Goal: Task Accomplishment & Management: Use online tool/utility

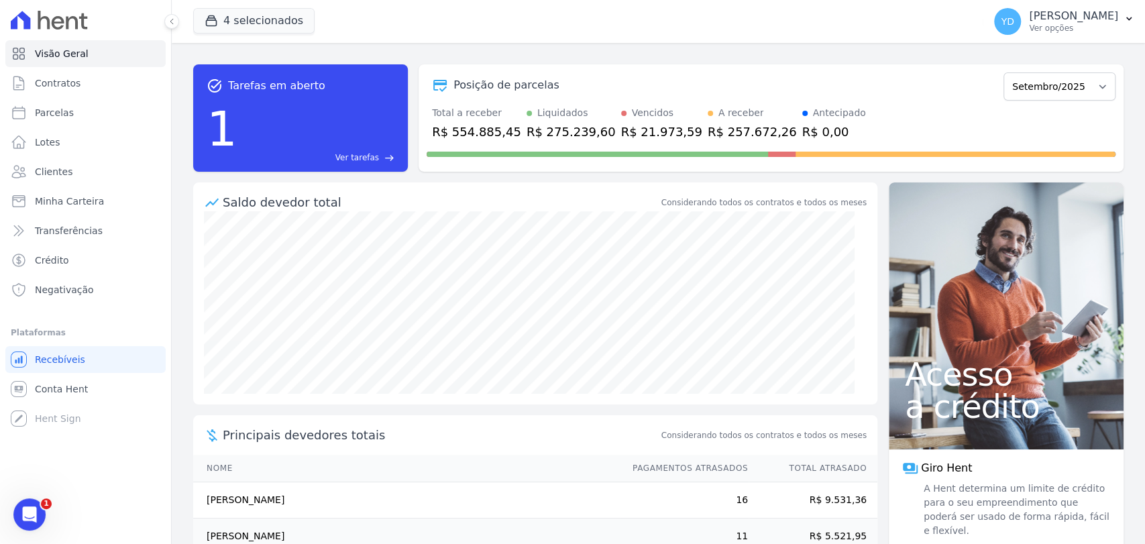
click at [364, 153] on span "Ver tarefas" at bounding box center [358, 158] width 44 height 12
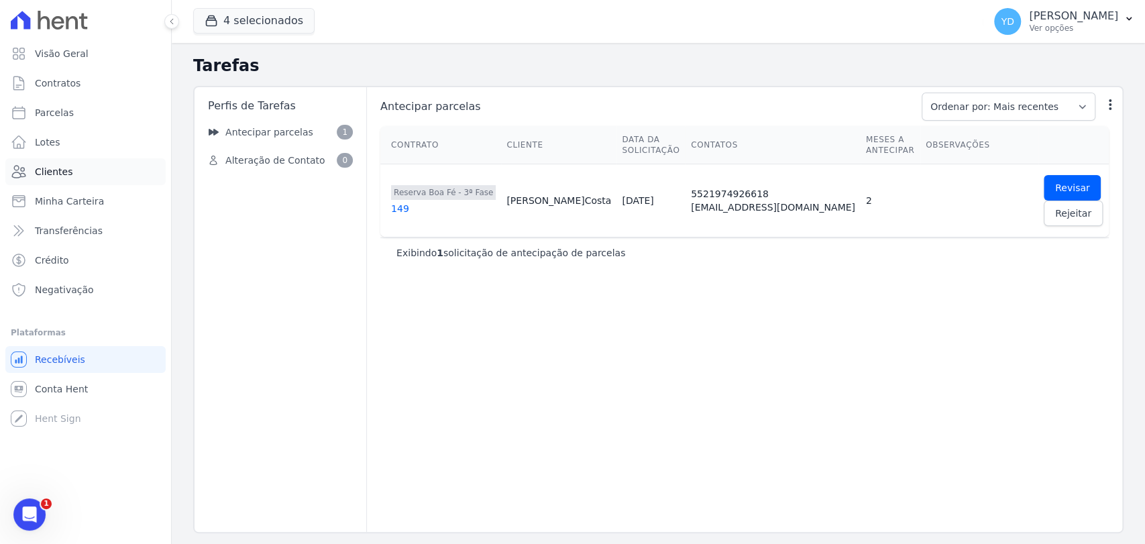
click at [105, 165] on link "Clientes" at bounding box center [85, 171] width 160 height 27
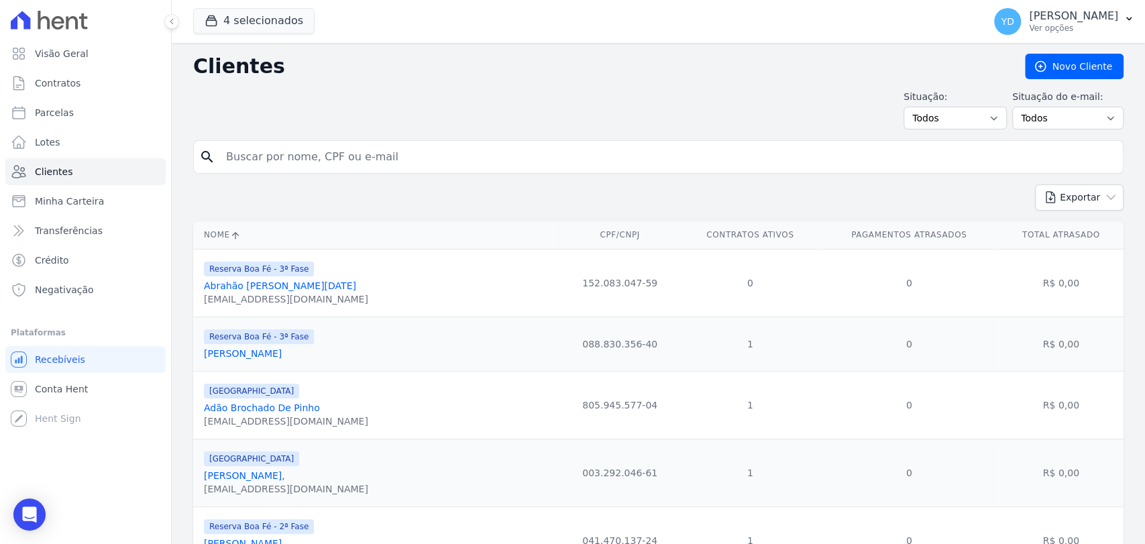
click at [463, 162] on input "search" at bounding box center [668, 157] width 900 height 27
click at [266, 238] on th "Nome" at bounding box center [376, 235] width 366 height 28
click at [336, 148] on input "search" at bounding box center [668, 157] width 900 height 27
click at [103, 60] on link "Visão Geral" at bounding box center [85, 53] width 160 height 27
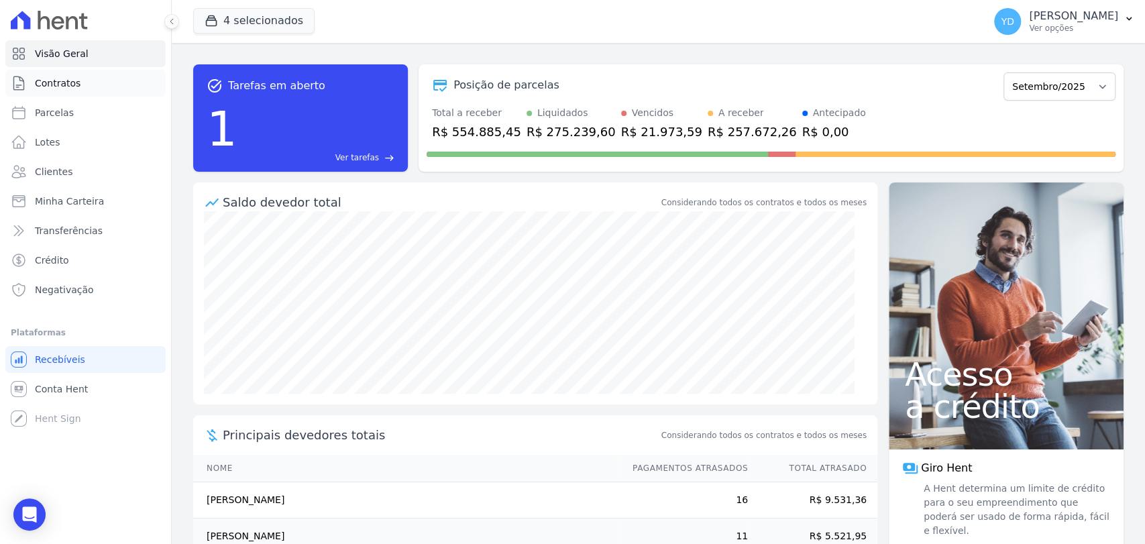
click at [102, 81] on link "Contratos" at bounding box center [85, 83] width 160 height 27
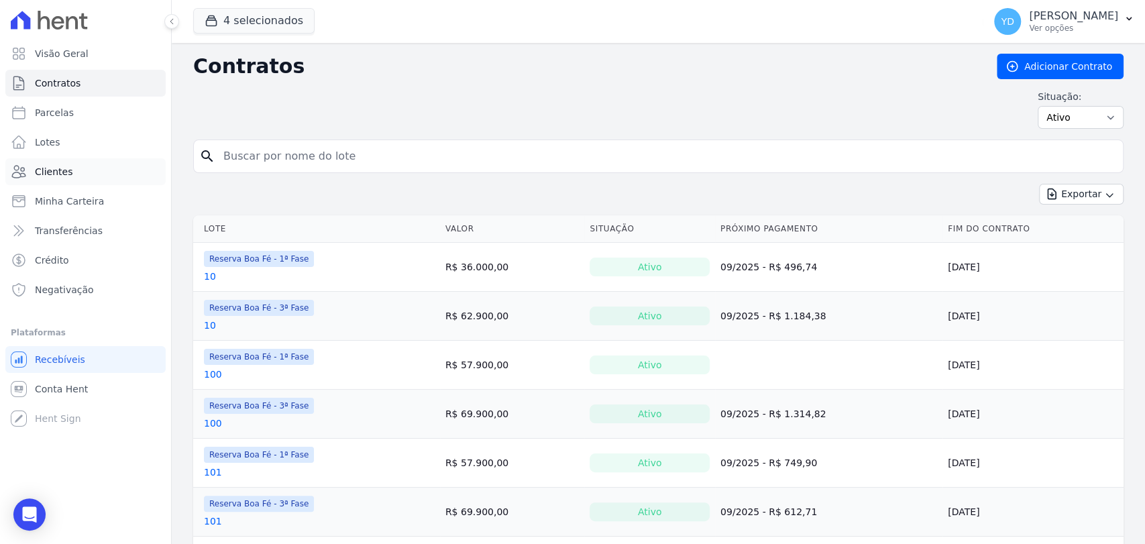
click at [97, 168] on link "Clientes" at bounding box center [85, 171] width 160 height 27
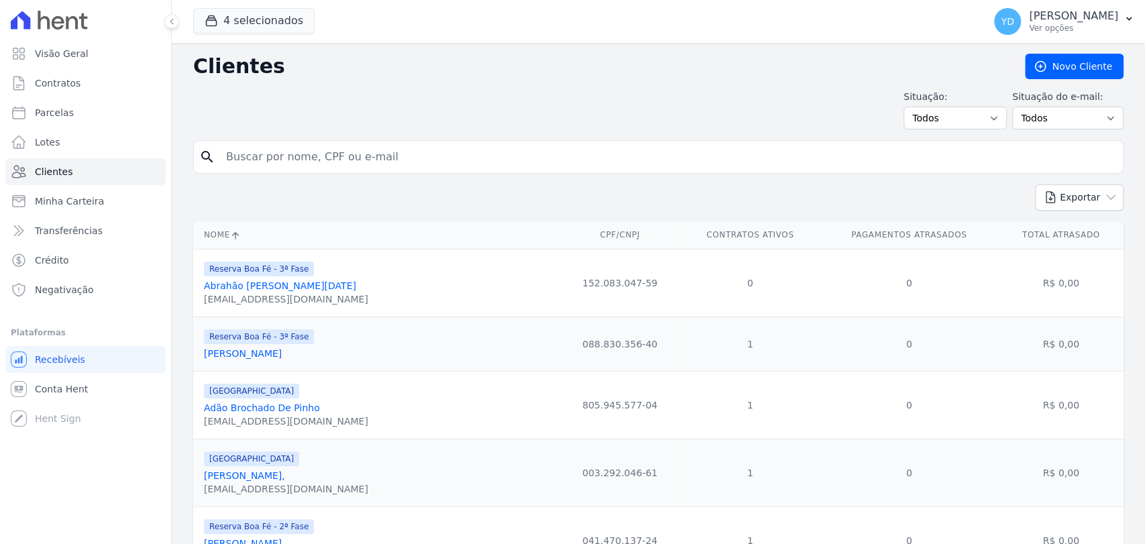
click at [253, 154] on input "search" at bounding box center [668, 157] width 900 height 27
click at [253, 152] on input "search" at bounding box center [668, 157] width 900 height 27
type input "luiz claudio"
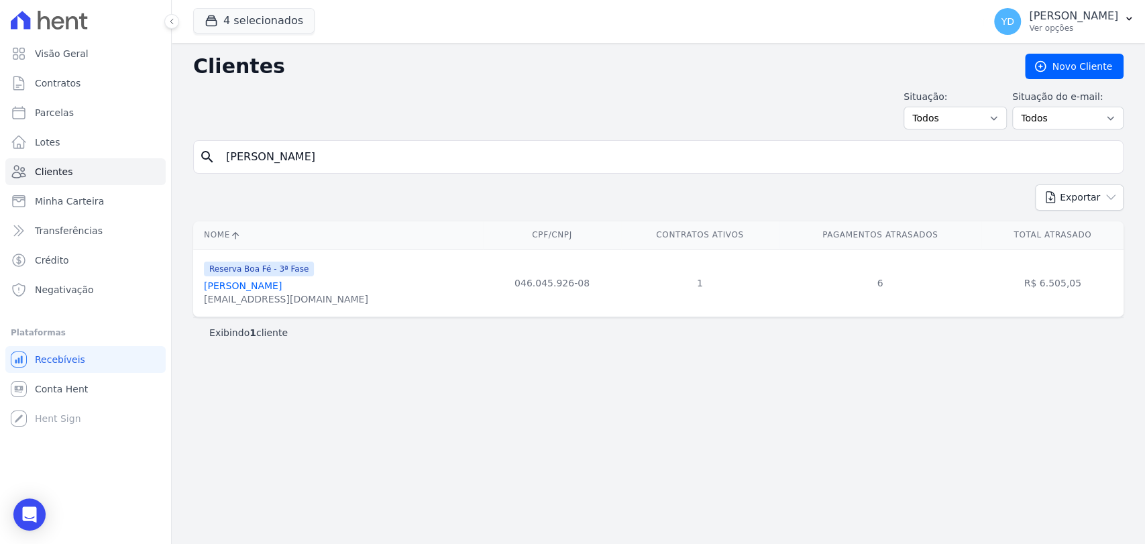
click at [282, 290] on link "Luiz Claudio Da Silva" at bounding box center [243, 285] width 78 height 11
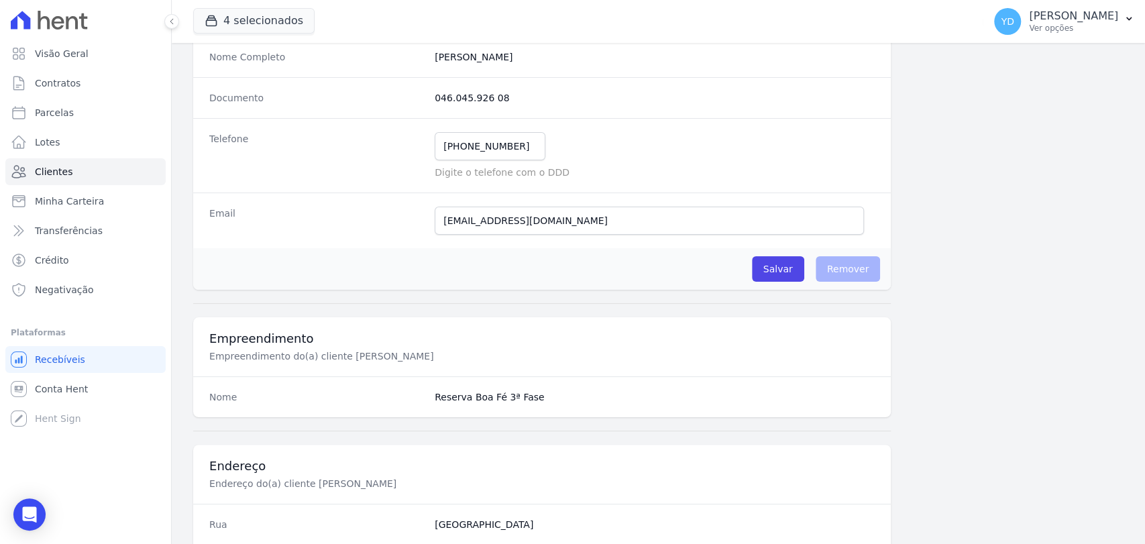
scroll to position [709, 0]
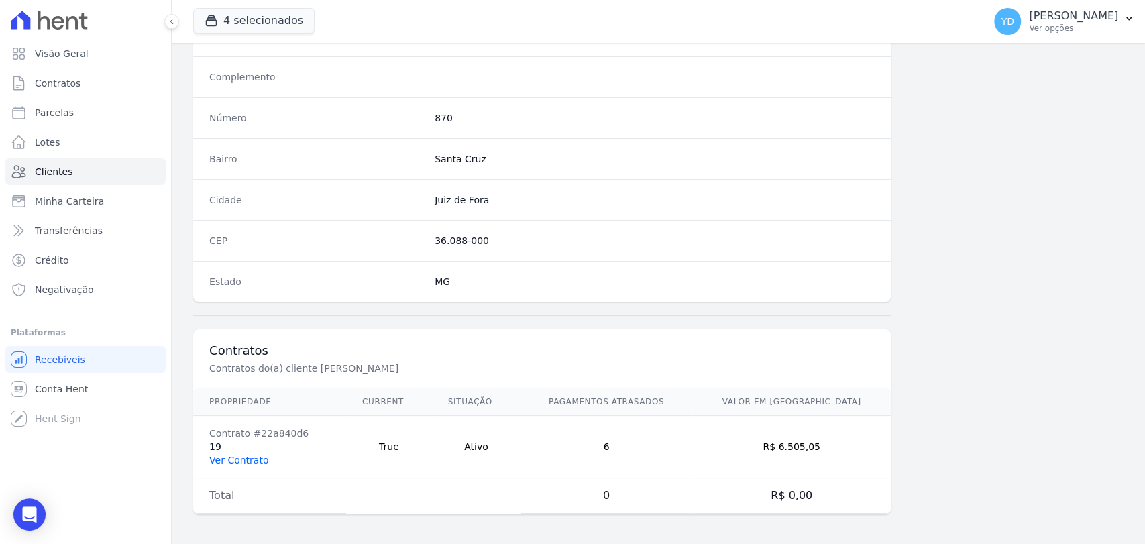
click at [221, 455] on link "Ver Contrato" at bounding box center [238, 460] width 59 height 11
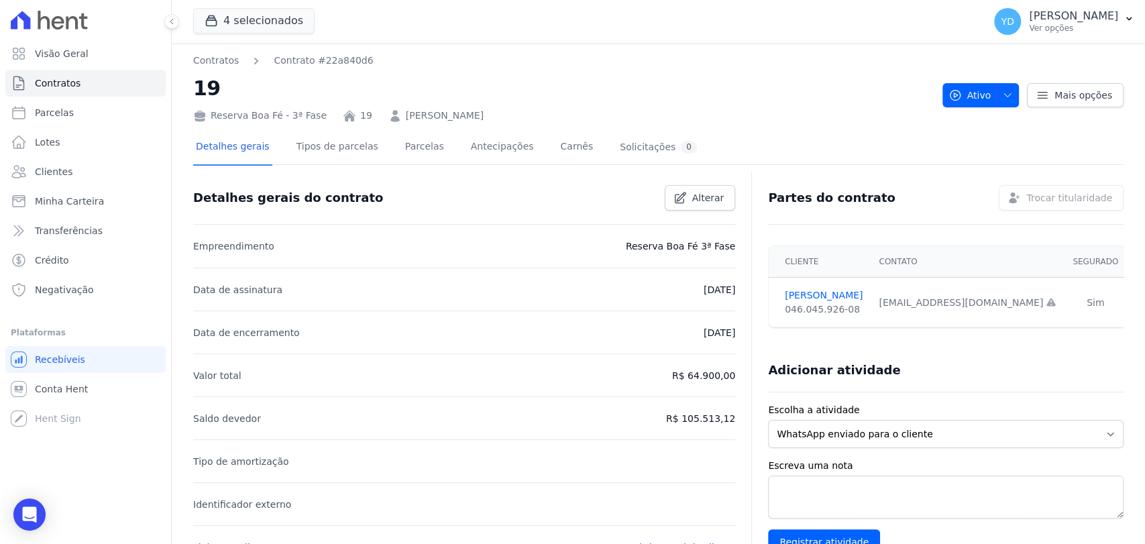
click at [421, 166] on div at bounding box center [658, 169] width 931 height 11
click at [413, 159] on link "Parcelas" at bounding box center [425, 148] width 44 height 36
click at [501, 63] on nav "Contratos Contrato #22a840d6" at bounding box center [562, 61] width 739 height 14
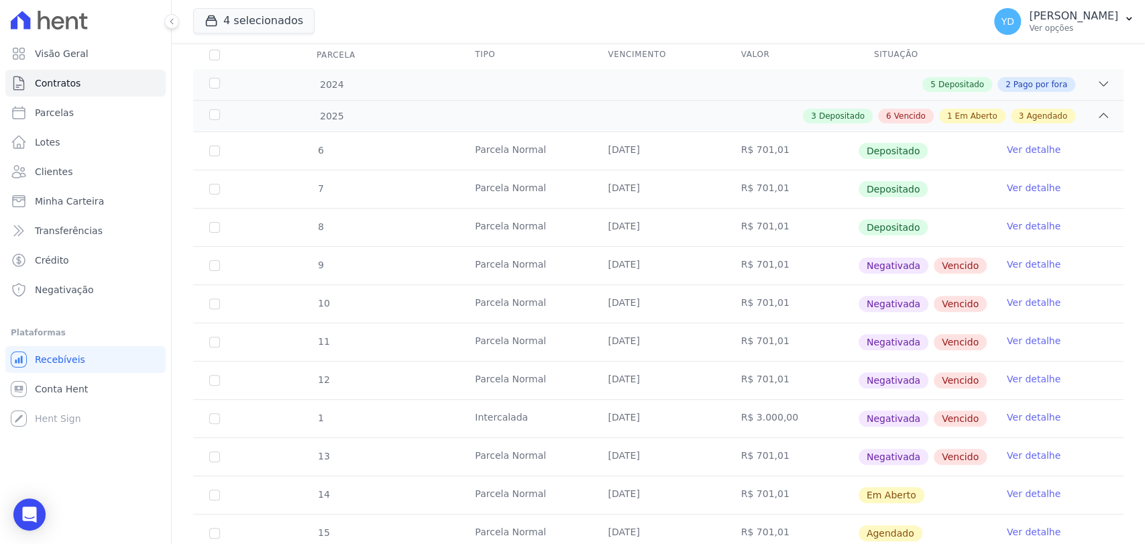
scroll to position [223, 0]
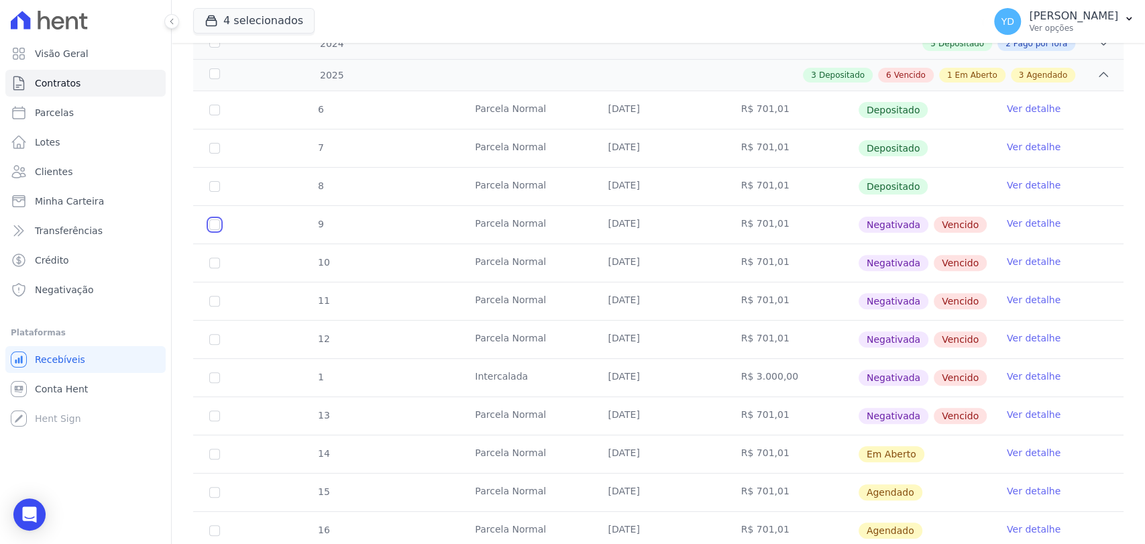
click at [213, 223] on input "checkbox" at bounding box center [214, 224] width 11 height 11
checkbox input "true"
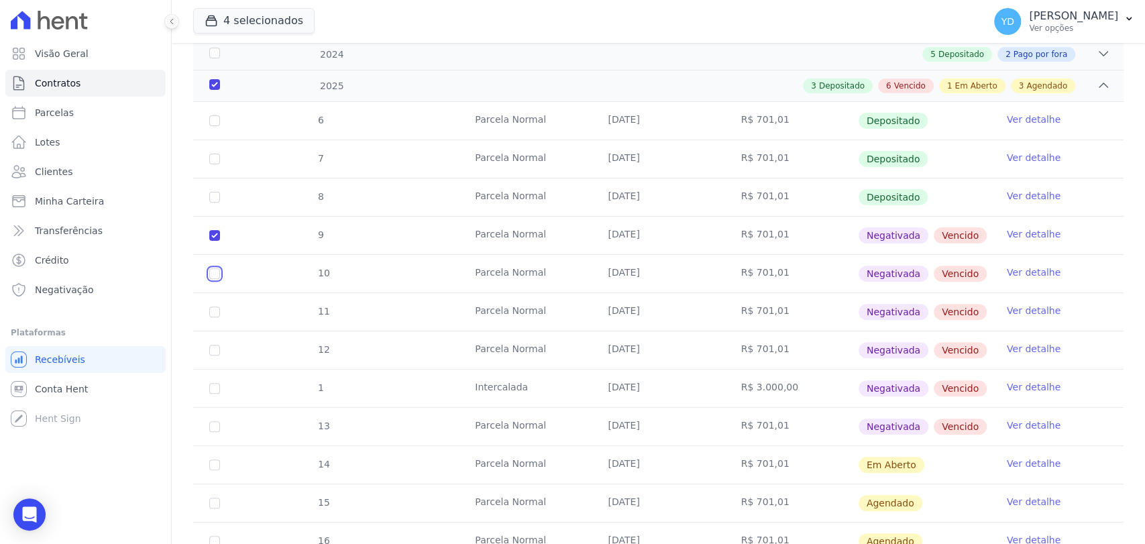
click at [215, 268] on input "checkbox" at bounding box center [214, 273] width 11 height 11
checkbox input "true"
click at [215, 307] on input "checkbox" at bounding box center [214, 312] width 11 height 11
checkbox input "true"
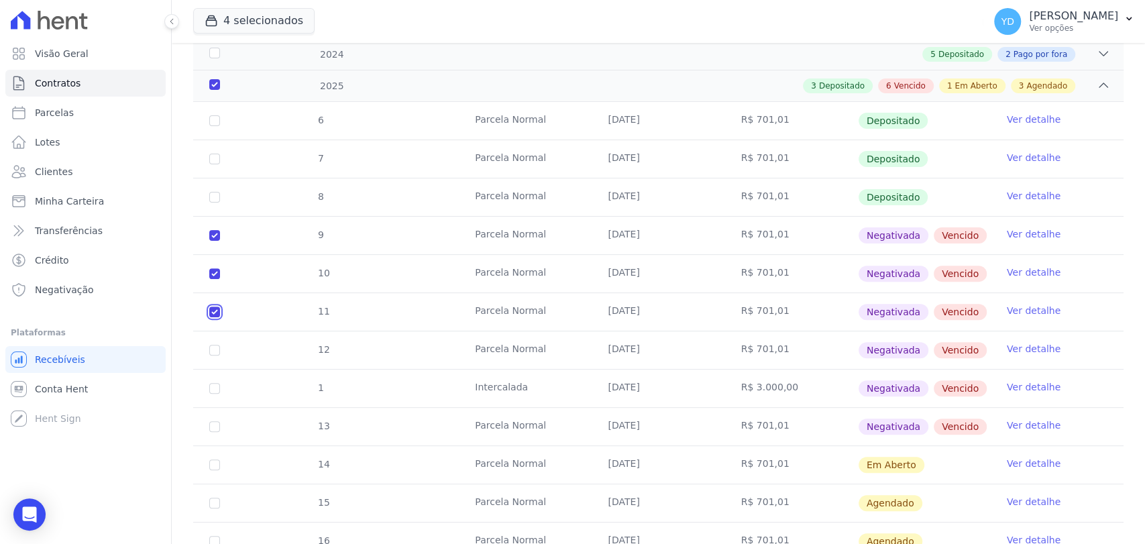
checkbox input "true"
click at [214, 345] on input "checkbox" at bounding box center [214, 350] width 11 height 11
checkbox input "true"
click at [213, 383] on input "checkbox" at bounding box center [214, 388] width 11 height 11
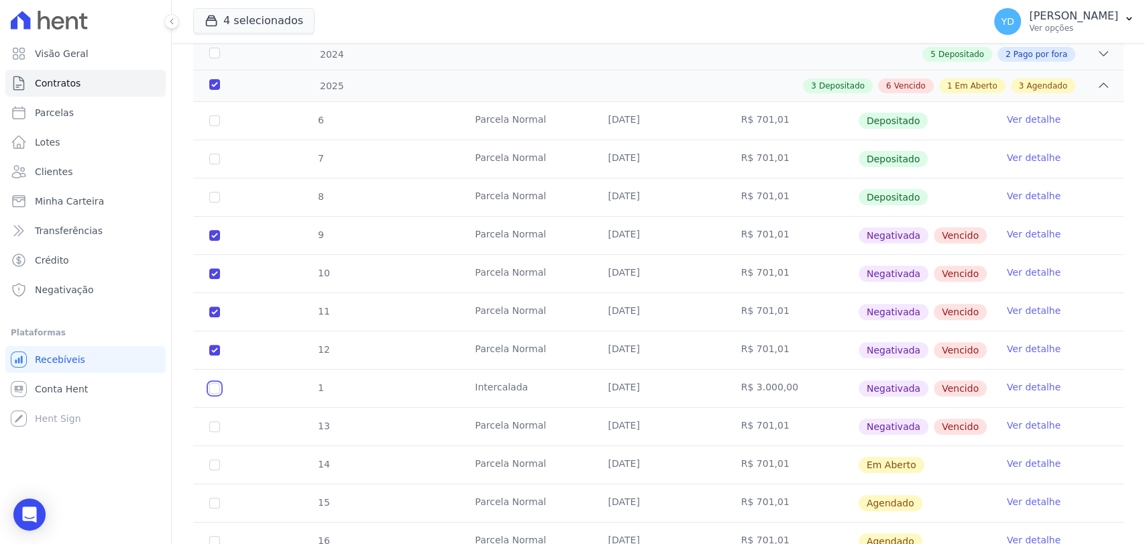
checkbox input "true"
click at [211, 421] on input "checkbox" at bounding box center [214, 426] width 11 height 11
checkbox input "true"
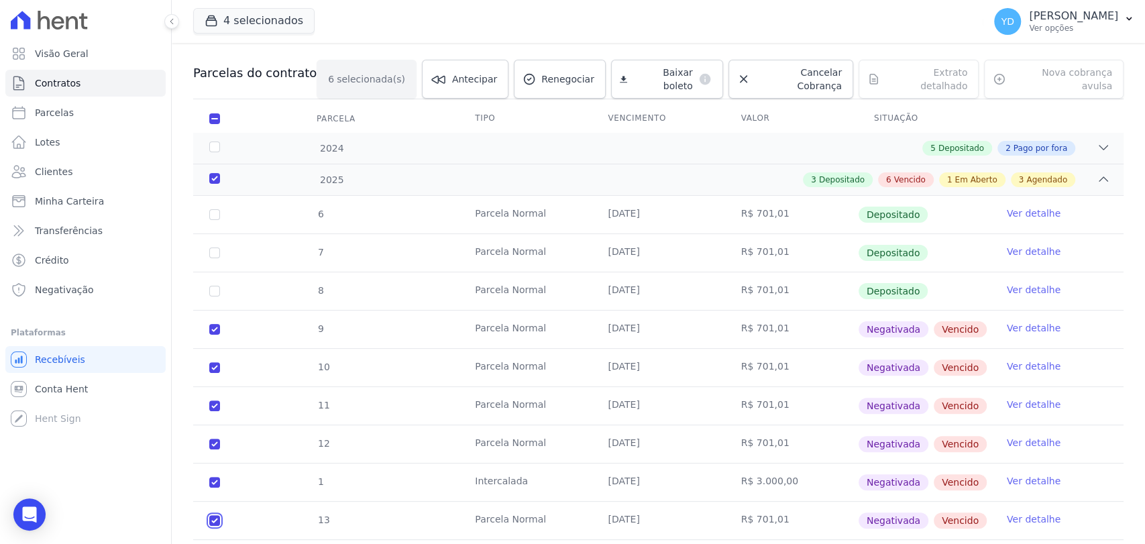
scroll to position [0, 0]
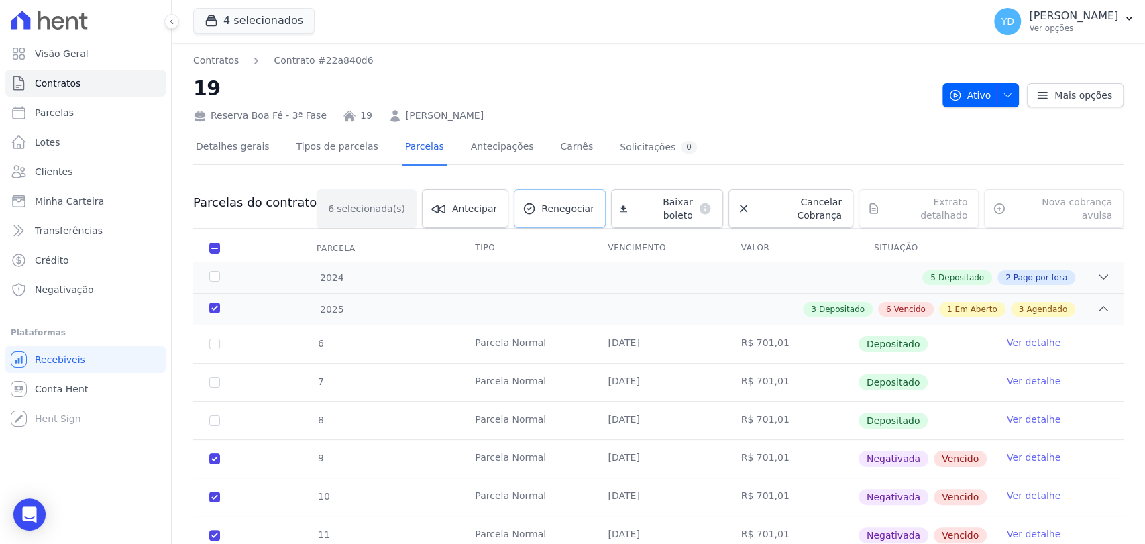
click at [574, 202] on span "Renegociar" at bounding box center [568, 208] width 53 height 13
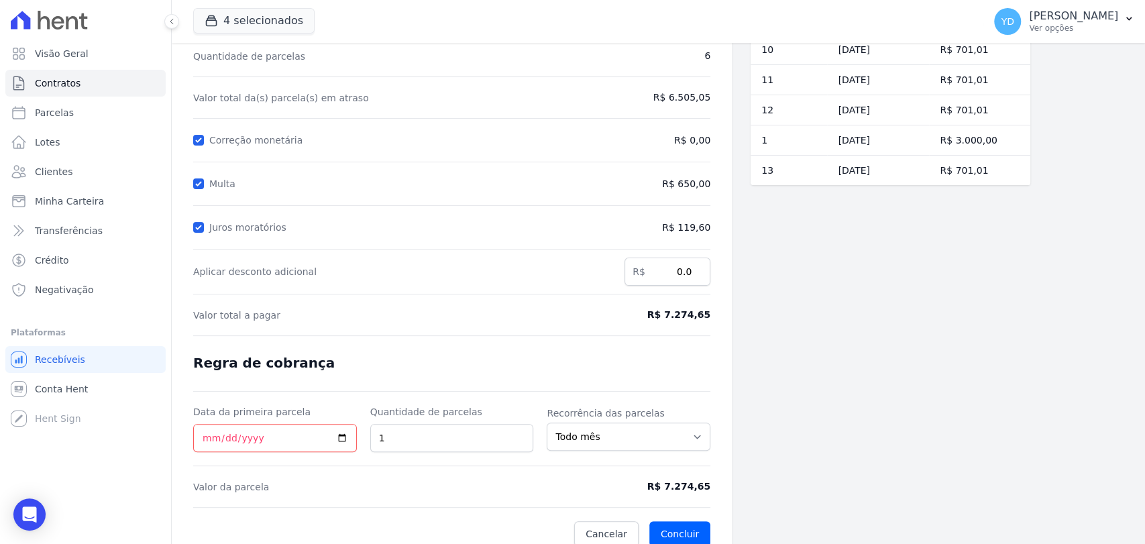
scroll to position [127, 0]
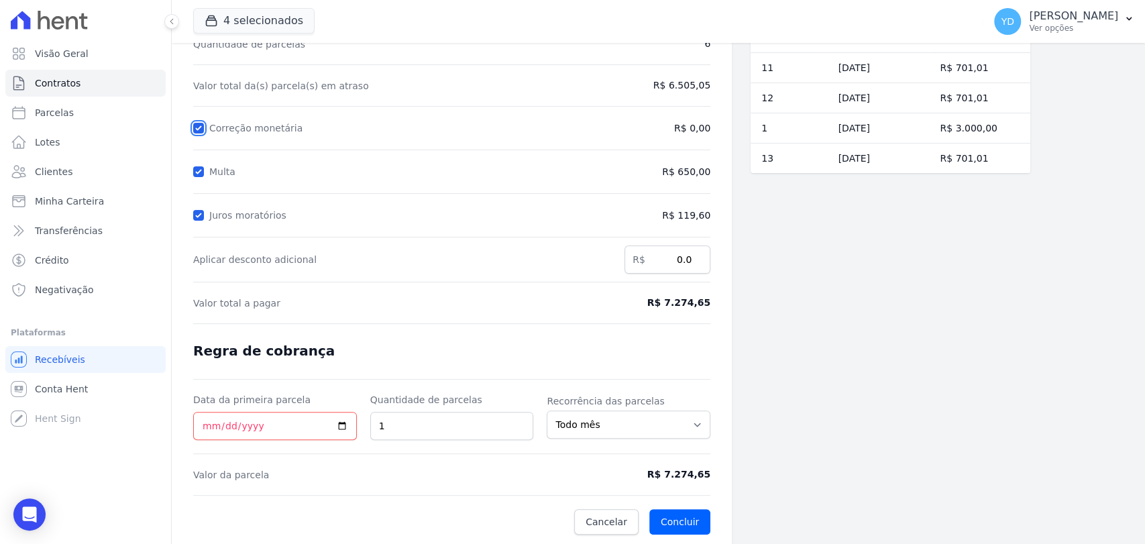
click at [199, 127] on input "Correção monetária" at bounding box center [198, 128] width 11 height 11
checkbox input "false"
click at [195, 178] on div at bounding box center [198, 171] width 11 height 13
click at [204, 217] on div "Juros moratórios" at bounding box center [385, 215] width 384 height 16
drag, startPoint x: 204, startPoint y: 213, endPoint x: 203, endPoint y: 189, distance: 23.5
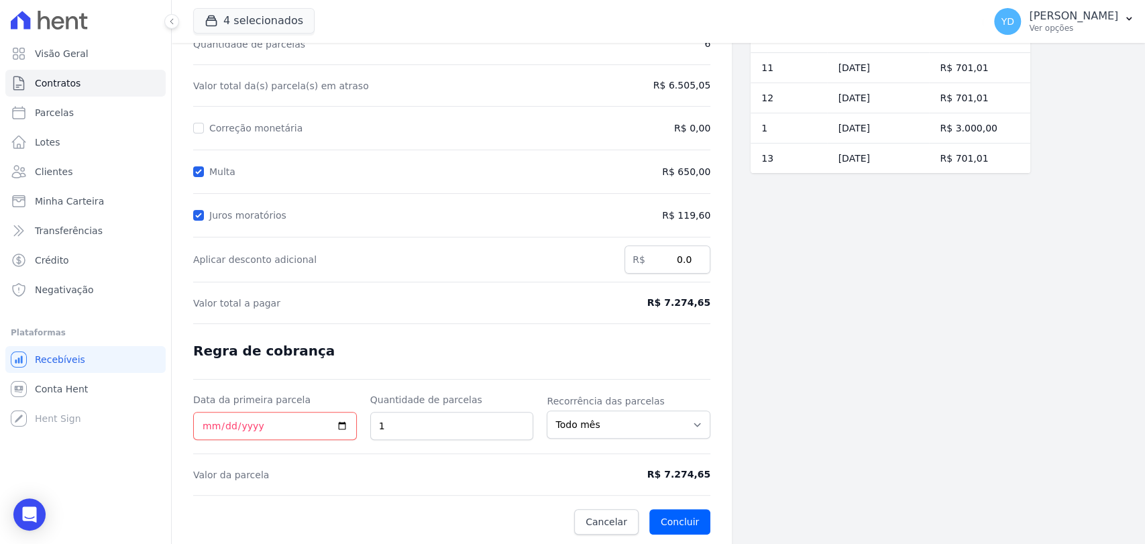
click at [204, 212] on div "Juros moratórios" at bounding box center [385, 215] width 384 height 16
click at [200, 176] on input "Multa" at bounding box center [198, 171] width 11 height 11
checkbox input "false"
click at [198, 219] on input "Juros moratórios" at bounding box center [198, 215] width 11 height 11
checkbox input "false"
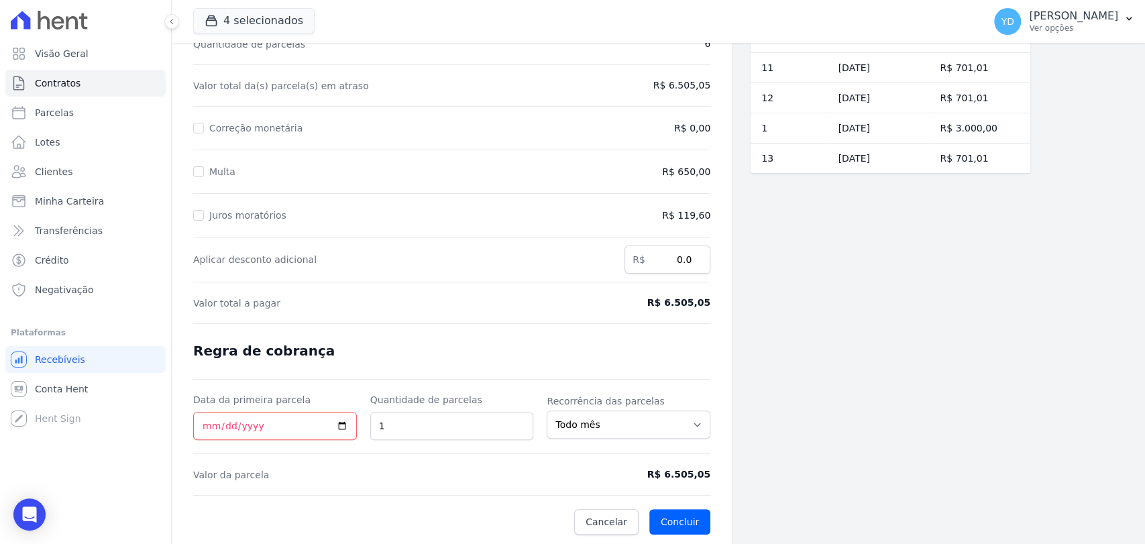
click at [591, 323] on form "Cálculo da renegociação Quantidade de parcelas 6 Valor total da(s) parcela(s) e…" at bounding box center [451, 263] width 517 height 543
click at [255, 431] on input "Data da primeira parcela" at bounding box center [275, 426] width 164 height 28
click at [201, 423] on input "Data da primeira parcela" at bounding box center [275, 426] width 164 height 28
click at [205, 427] on input "Data da primeira parcela" at bounding box center [275, 426] width 164 height 28
type input "2025-09-18"
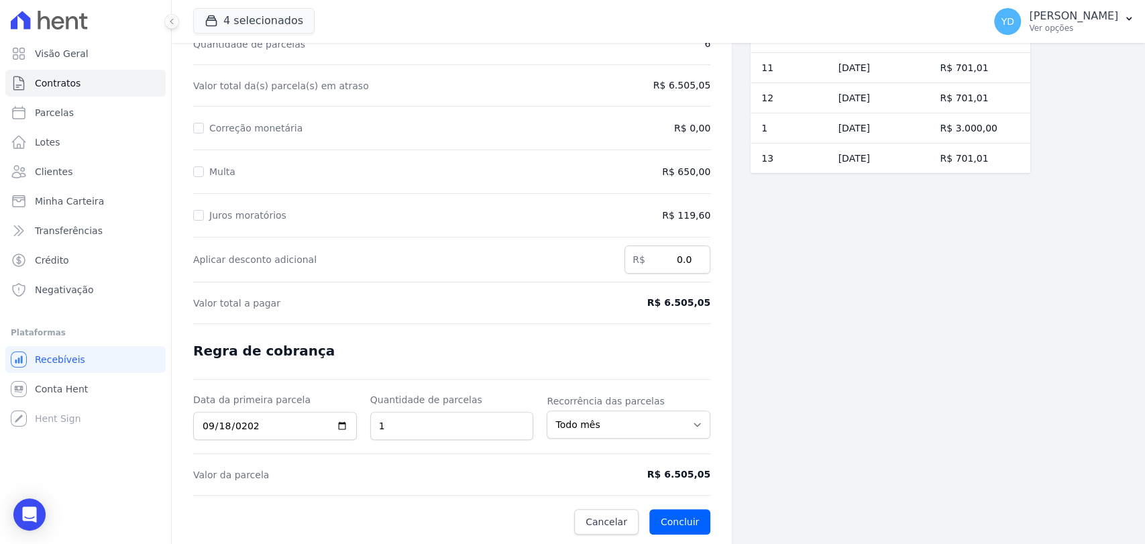
click at [475, 350] on form "Cálculo da renegociação Quantidade de parcelas 6 Valor total da(s) parcela(s) e…" at bounding box center [451, 263] width 517 height 543
click at [688, 513] on button "Concluir" at bounding box center [680, 521] width 61 height 25
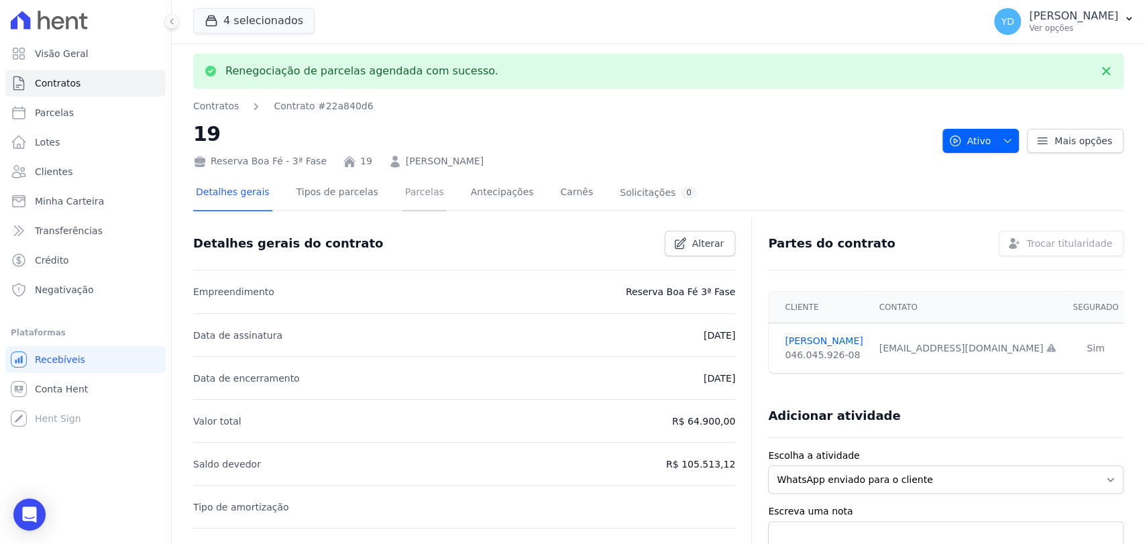
click at [416, 195] on link "Parcelas" at bounding box center [425, 194] width 44 height 36
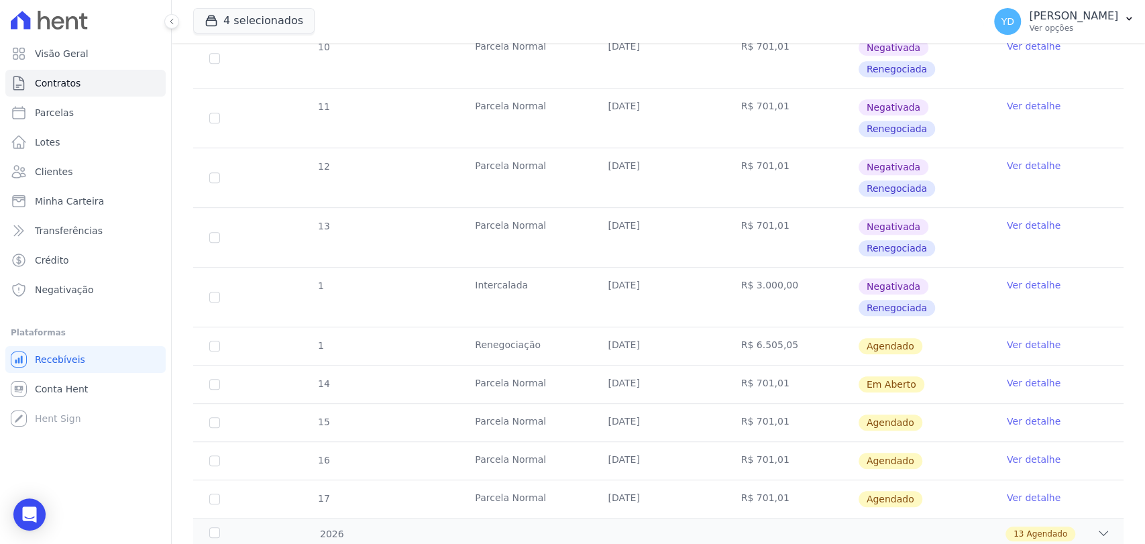
scroll to position [447, 0]
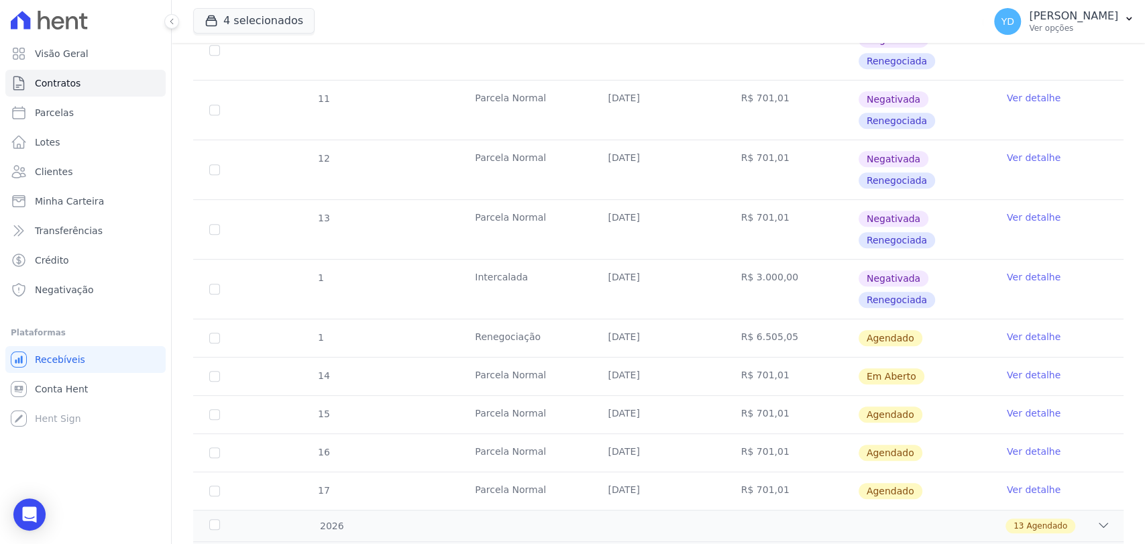
click at [1021, 339] on link "Ver detalhe" at bounding box center [1034, 336] width 54 height 13
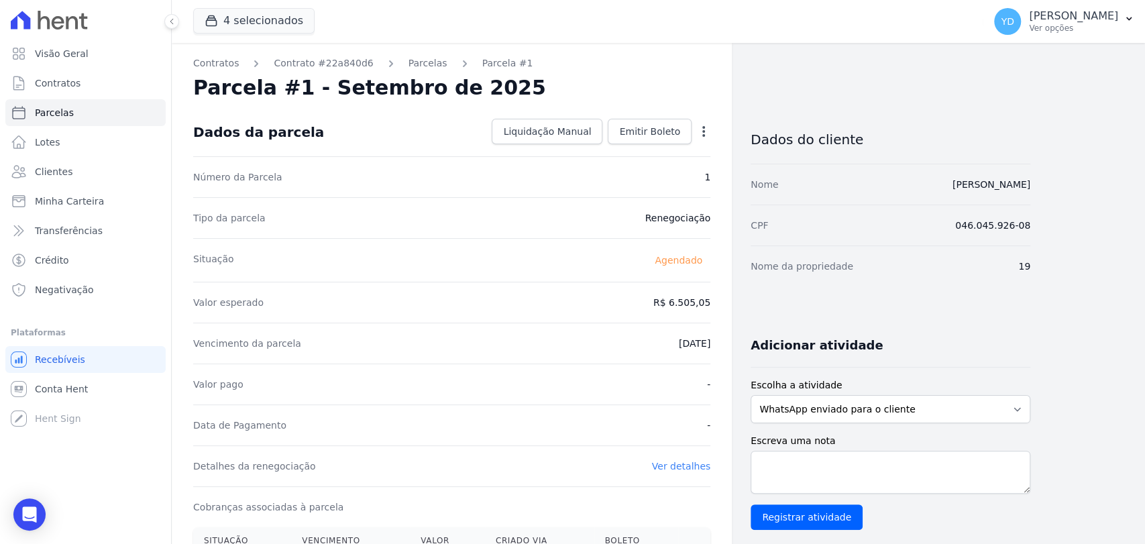
click at [685, 112] on div "Dados da parcela Liquidação Manual Liquidação Manual Data de Pagamento 2025-09-…" at bounding box center [451, 132] width 517 height 48
click at [680, 129] on span "Emitir Boleto" at bounding box center [649, 131] width 61 height 13
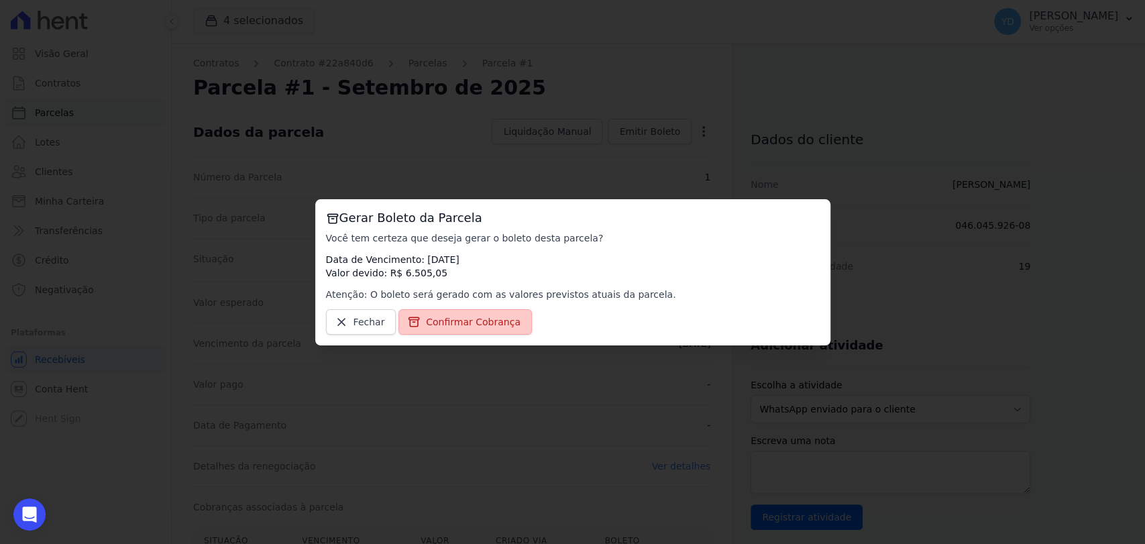
click at [497, 316] on span "Confirmar Cobrança" at bounding box center [473, 321] width 95 height 13
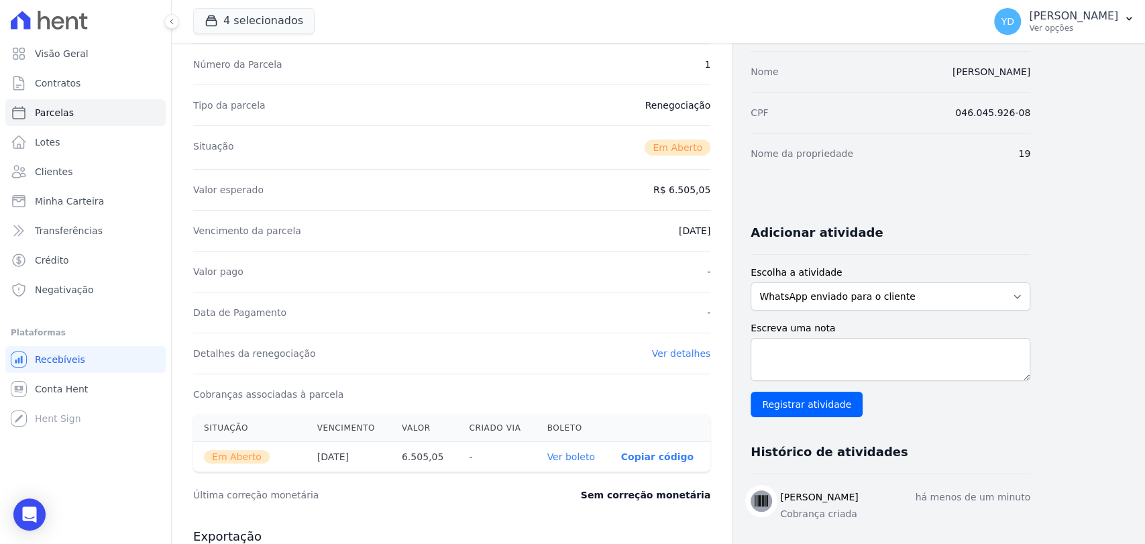
scroll to position [149, 0]
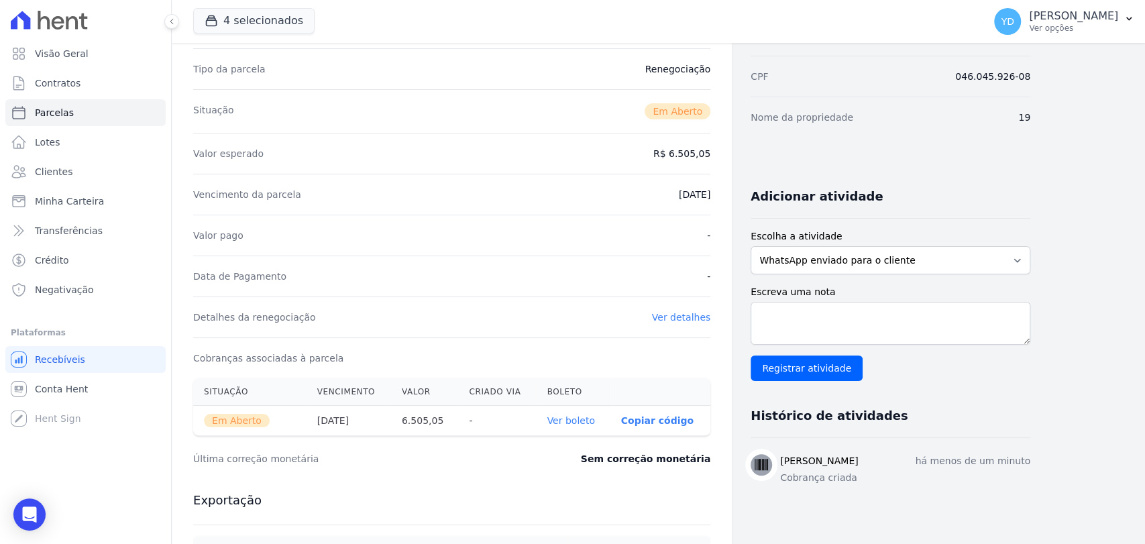
click at [581, 420] on link "Ver boleto" at bounding box center [571, 420] width 48 height 11
click at [74, 172] on link "Clientes" at bounding box center [85, 171] width 160 height 27
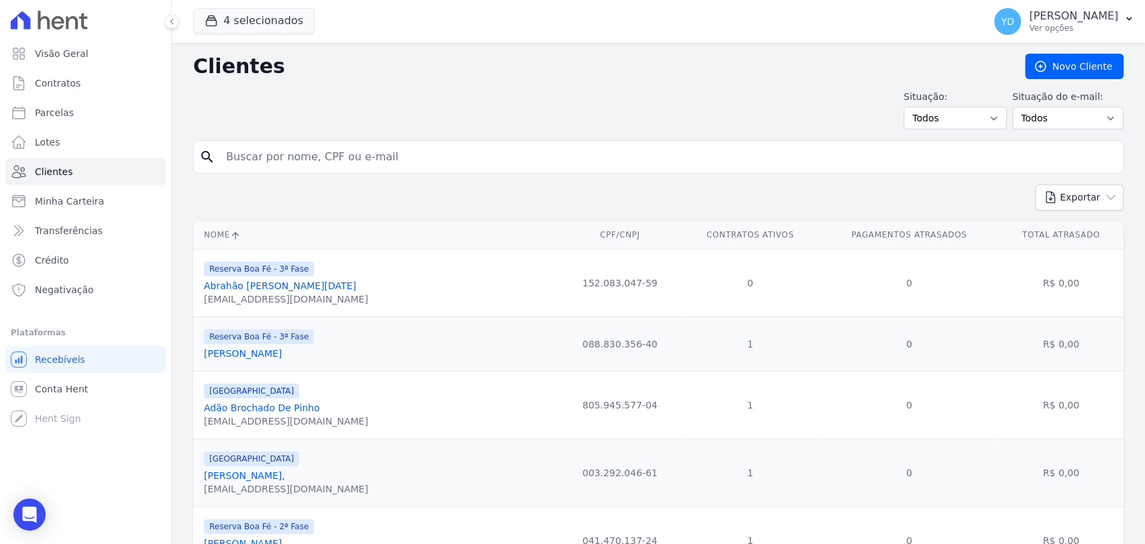
click at [336, 146] on input "search" at bounding box center [668, 157] width 900 height 27
type input "woodson"
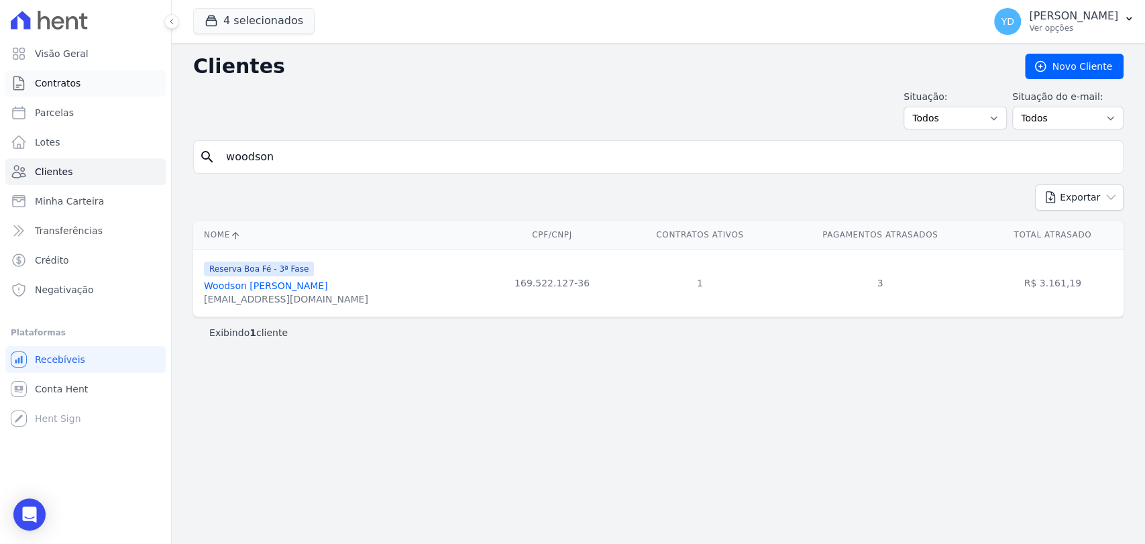
click at [108, 85] on link "Contratos" at bounding box center [85, 83] width 160 height 27
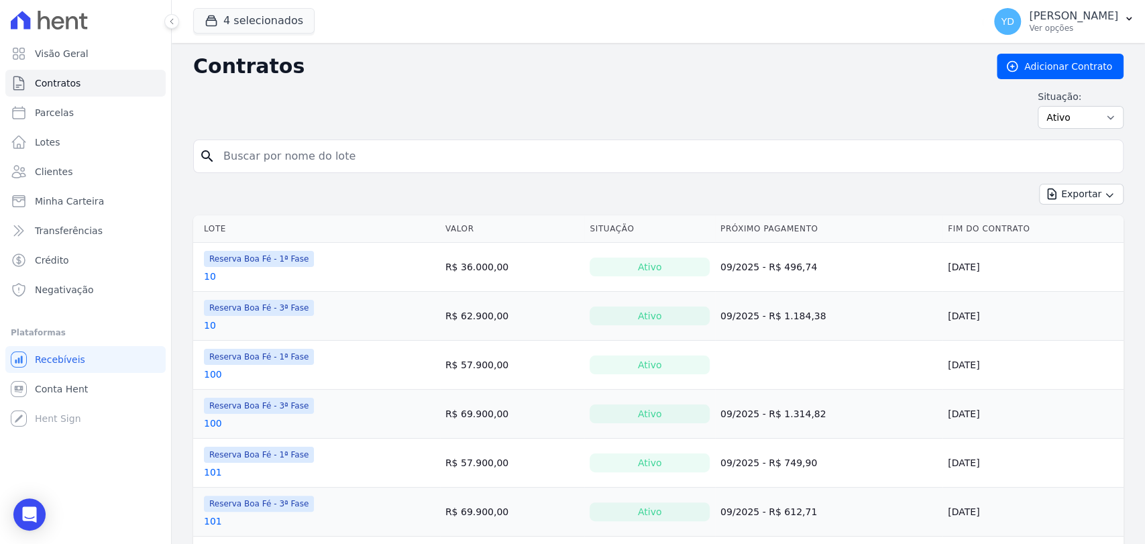
click at [327, 152] on input "search" at bounding box center [666, 156] width 903 height 27
type input "a16"
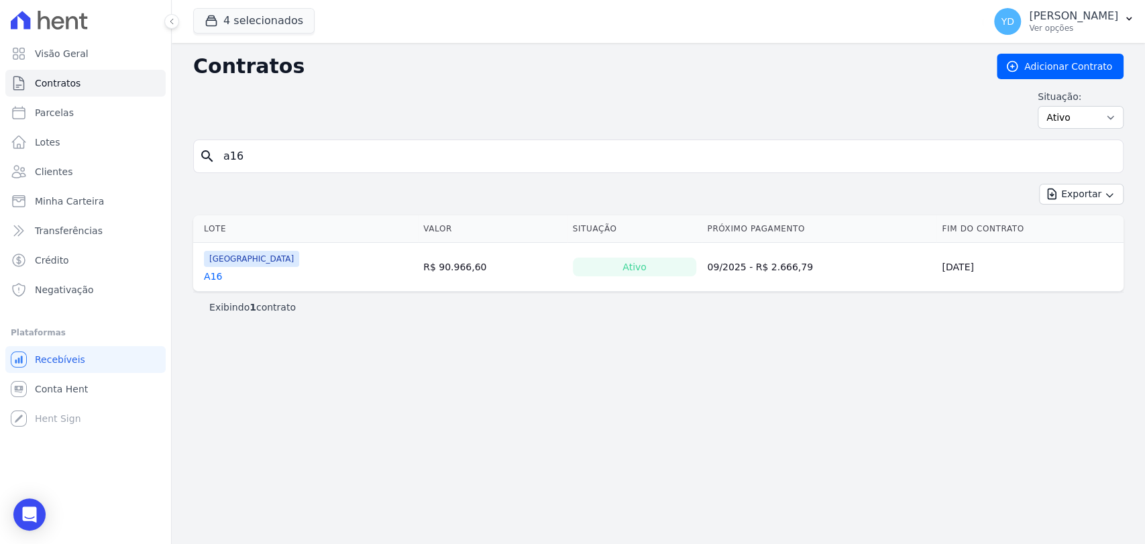
click at [209, 281] on link "A16" at bounding box center [213, 276] width 18 height 13
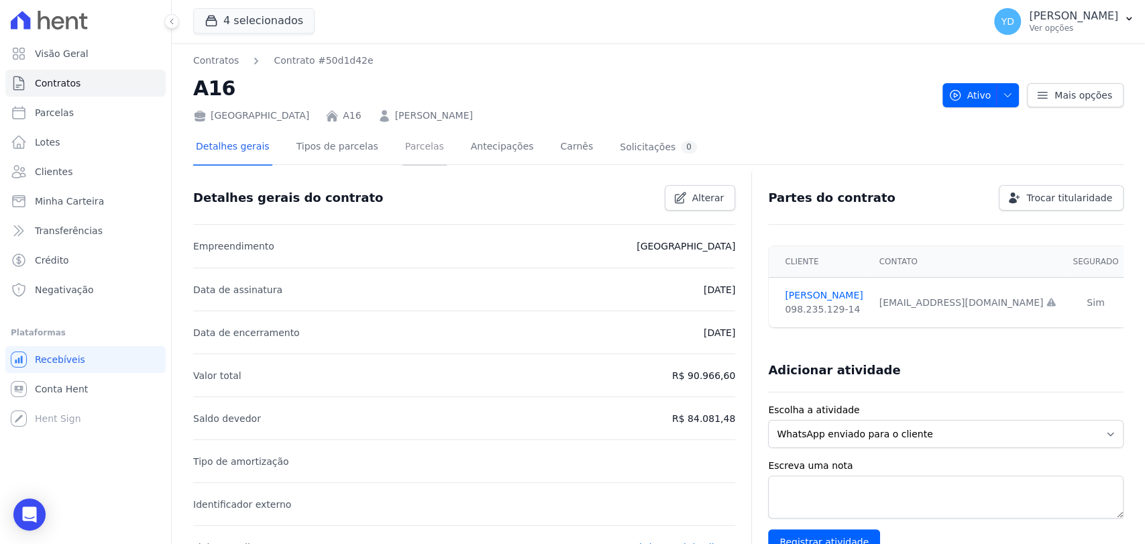
click at [403, 149] on link "Parcelas" at bounding box center [425, 148] width 44 height 36
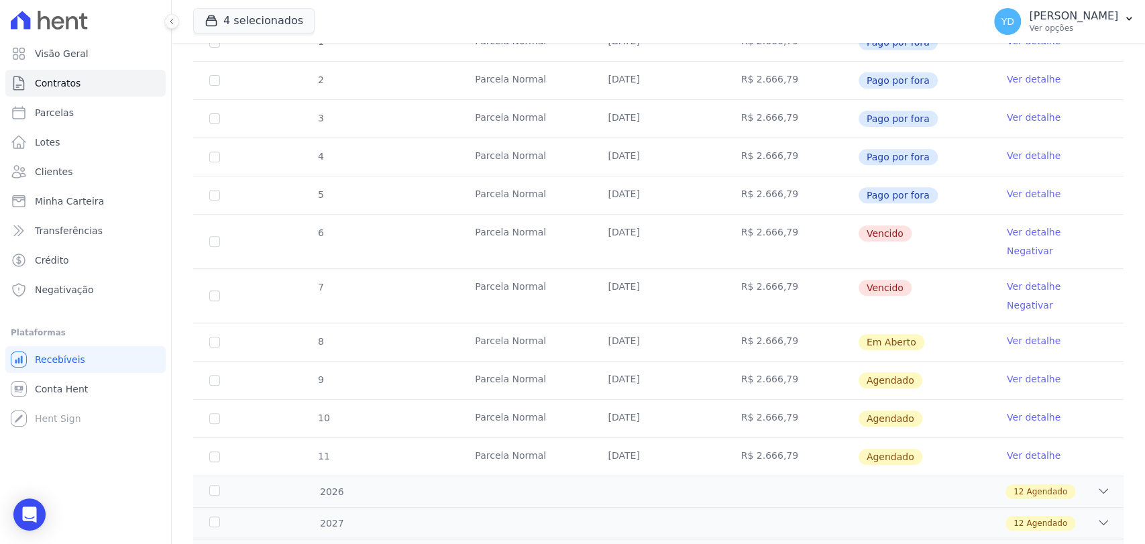
scroll to position [287, 0]
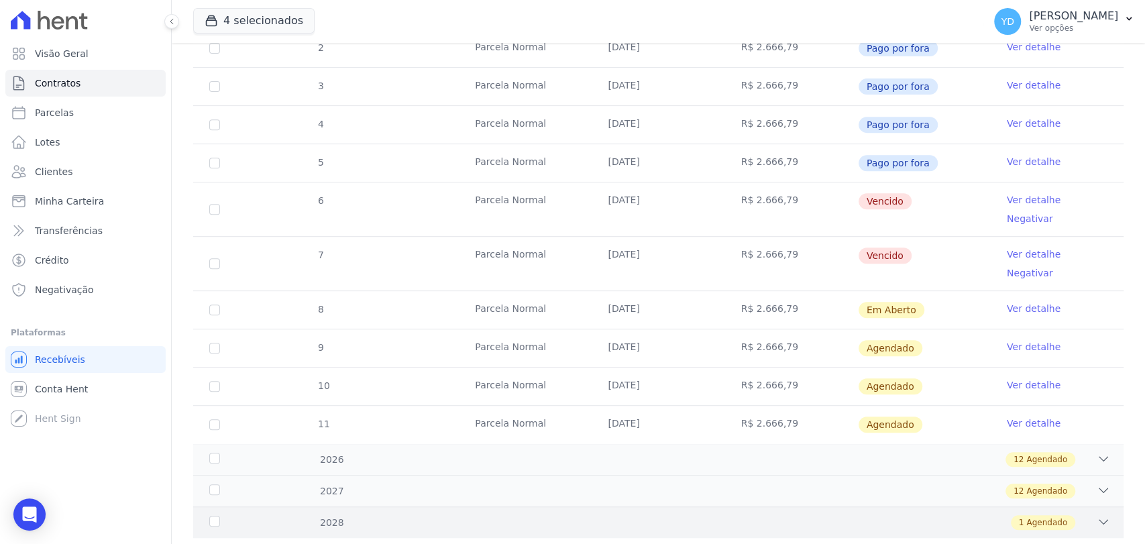
click at [381, 515] on div "1 Agendado" at bounding box center [704, 522] width 813 height 15
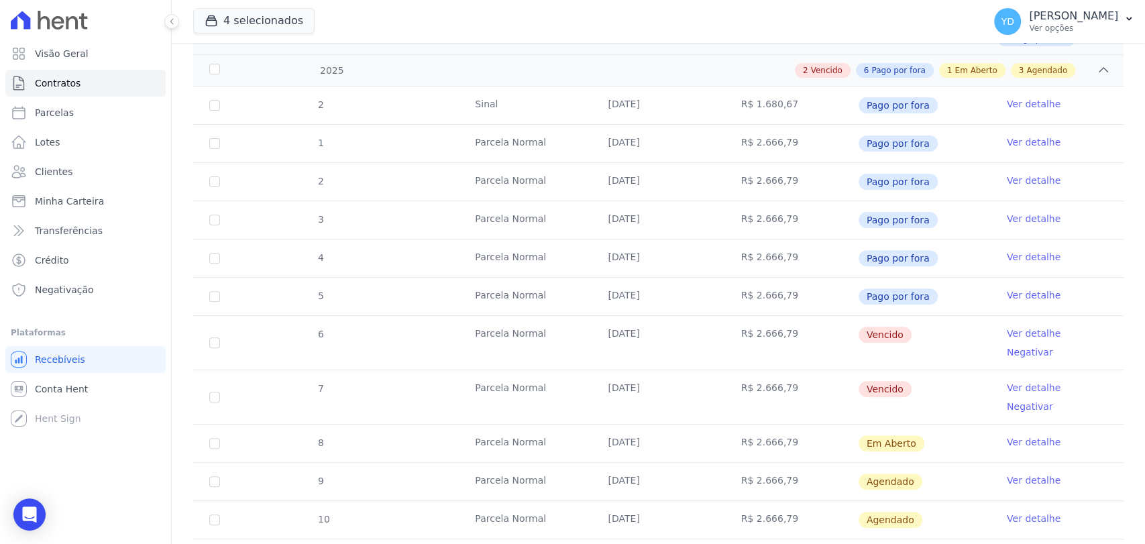
scroll to position [0, 0]
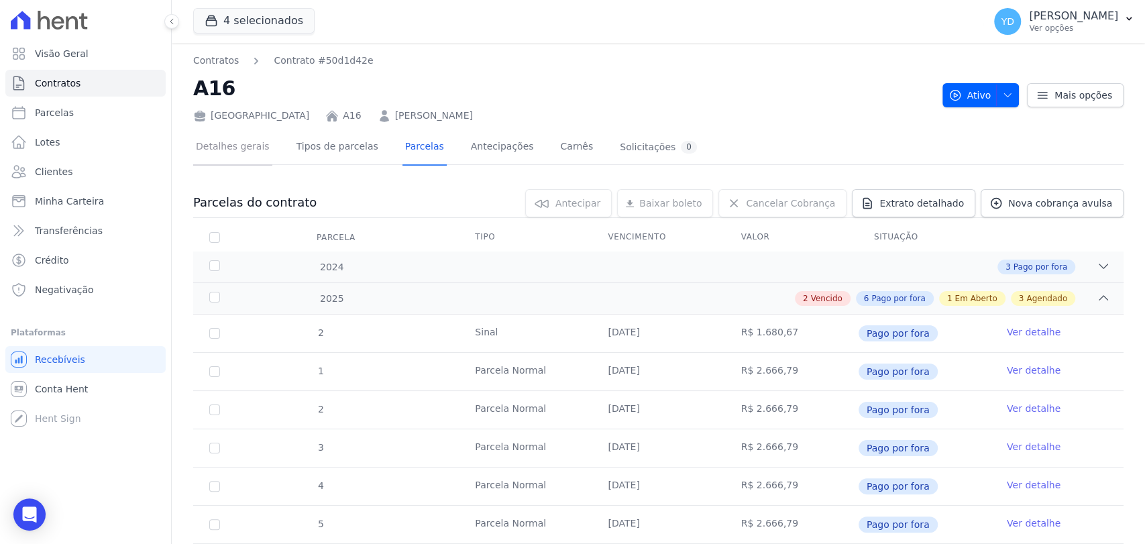
click at [247, 148] on link "Detalhes gerais" at bounding box center [232, 148] width 79 height 36
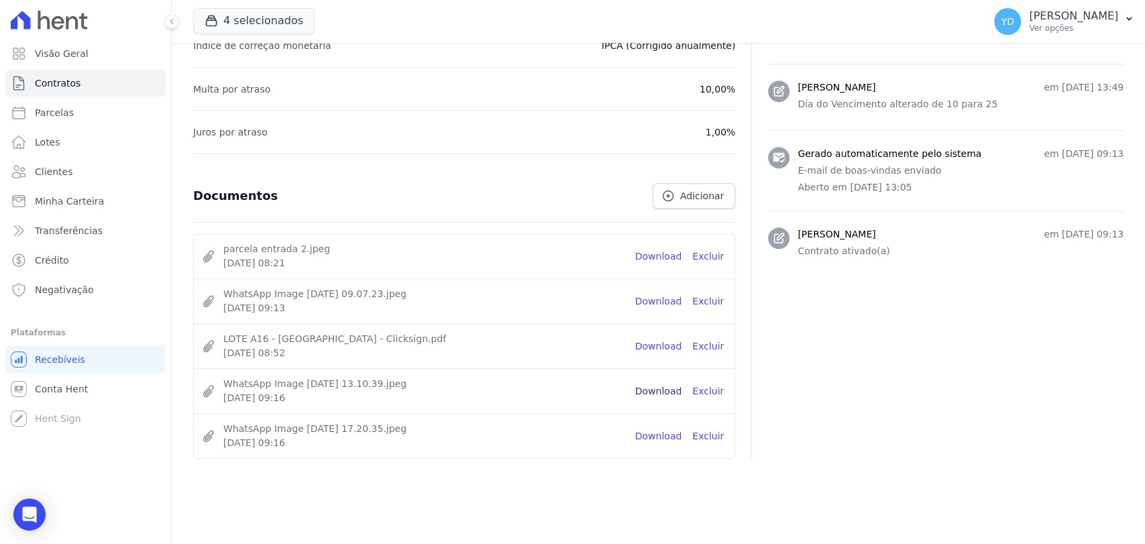
scroll to position [623, 0]
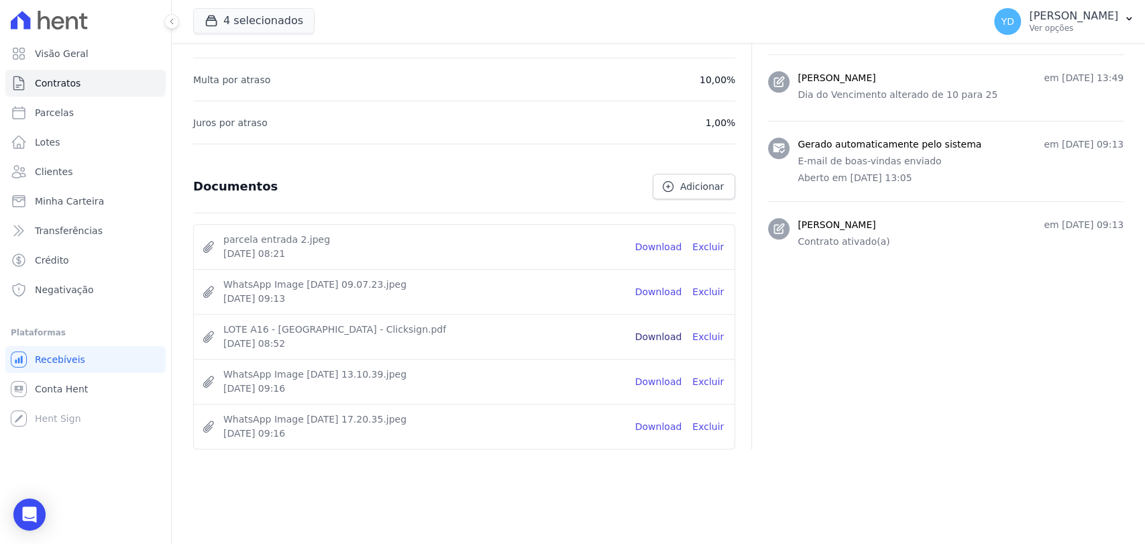
click at [676, 339] on link "Download" at bounding box center [658, 337] width 47 height 14
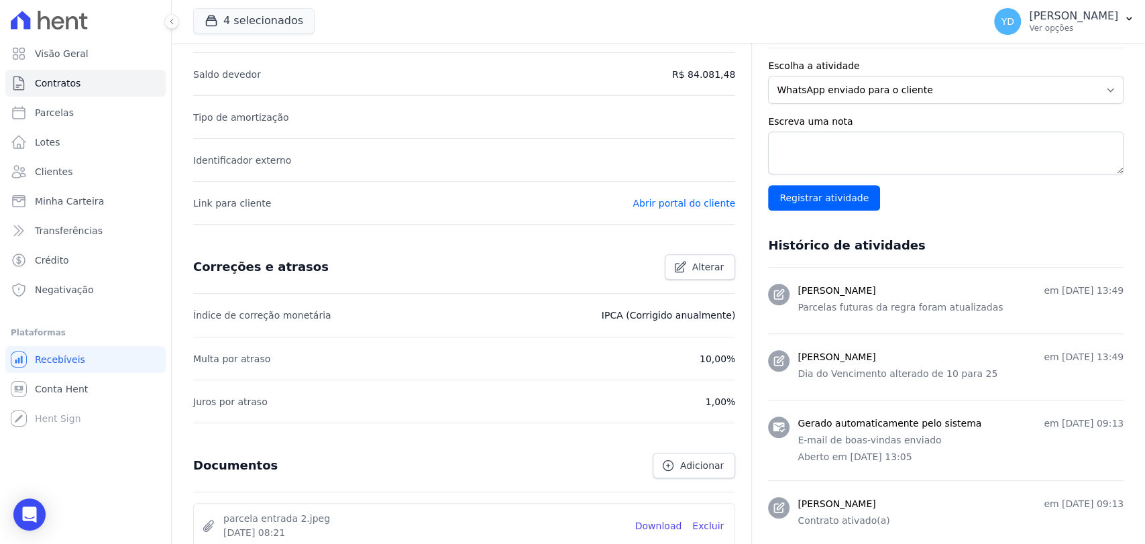
scroll to position [0, 0]
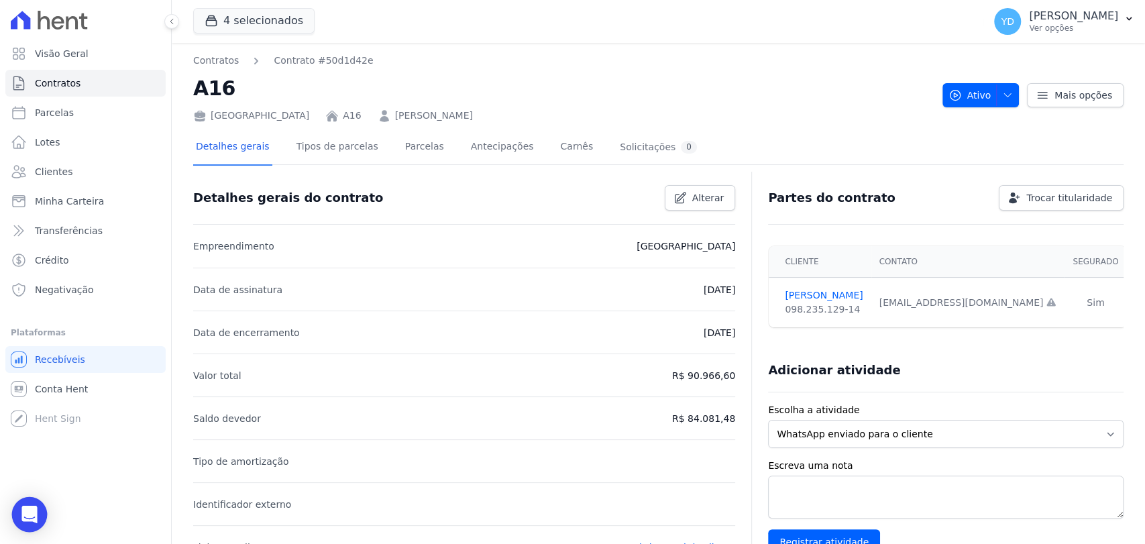
click at [40, 511] on div "Open Intercom Messenger" at bounding box center [30, 515] width 36 height 36
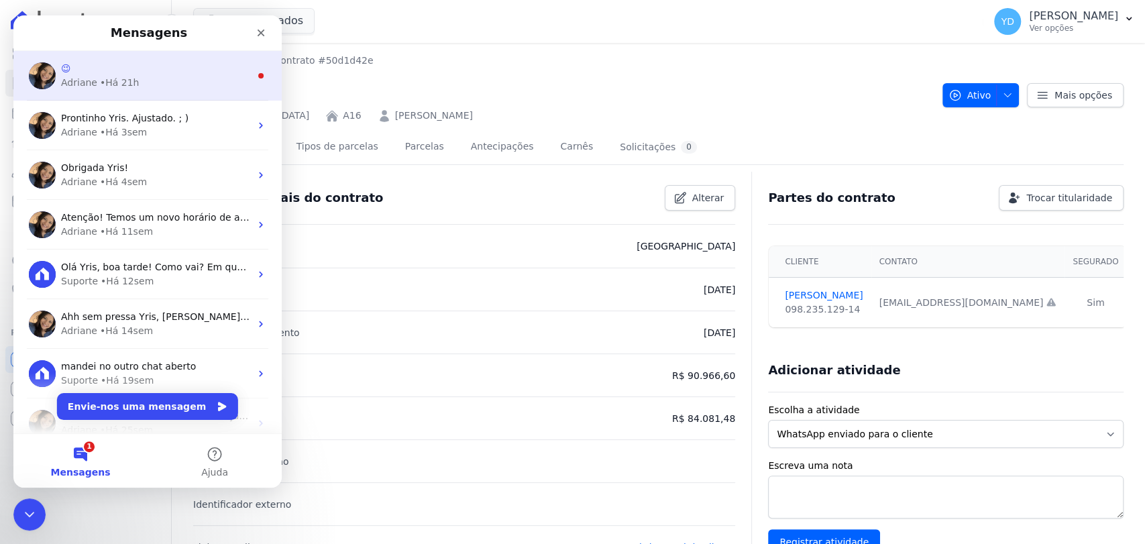
click at [113, 72] on div "😉" at bounding box center [155, 69] width 189 height 14
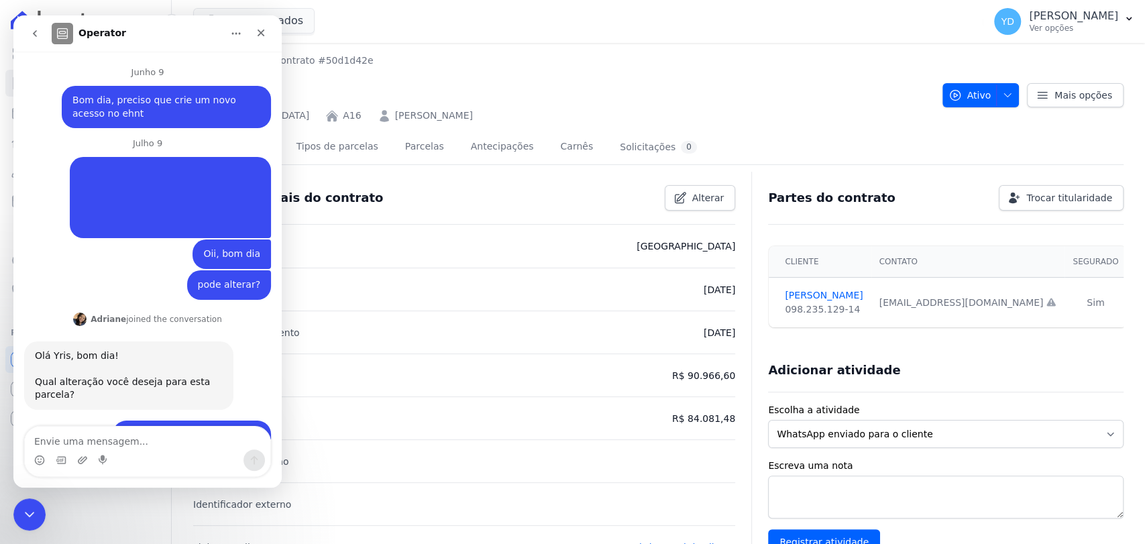
scroll to position [33, 0]
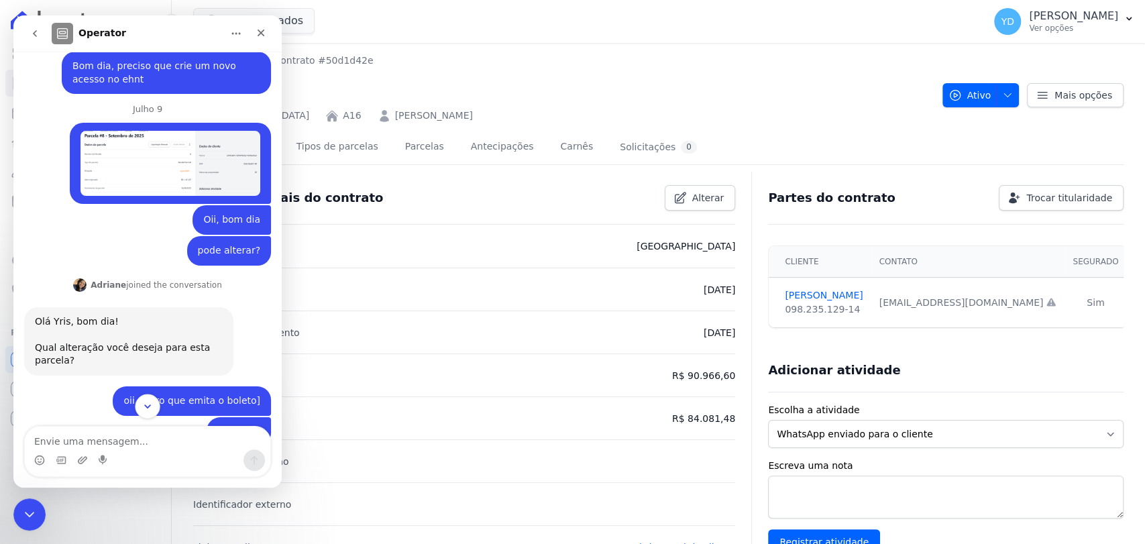
click at [141, 395] on button "Scroll to bottom" at bounding box center [147, 406] width 25 height 25
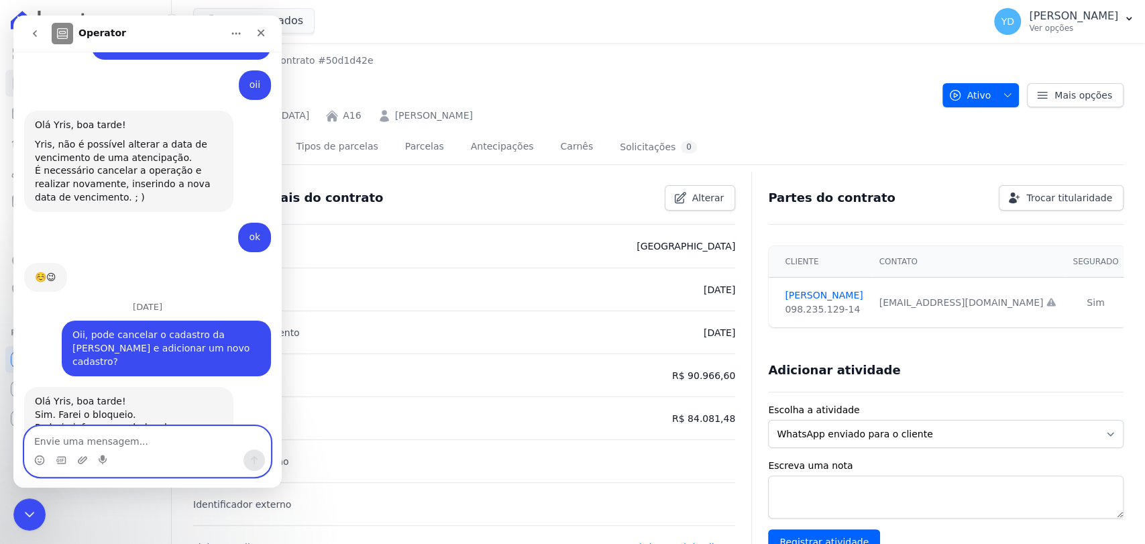
scroll to position [11753, 0]
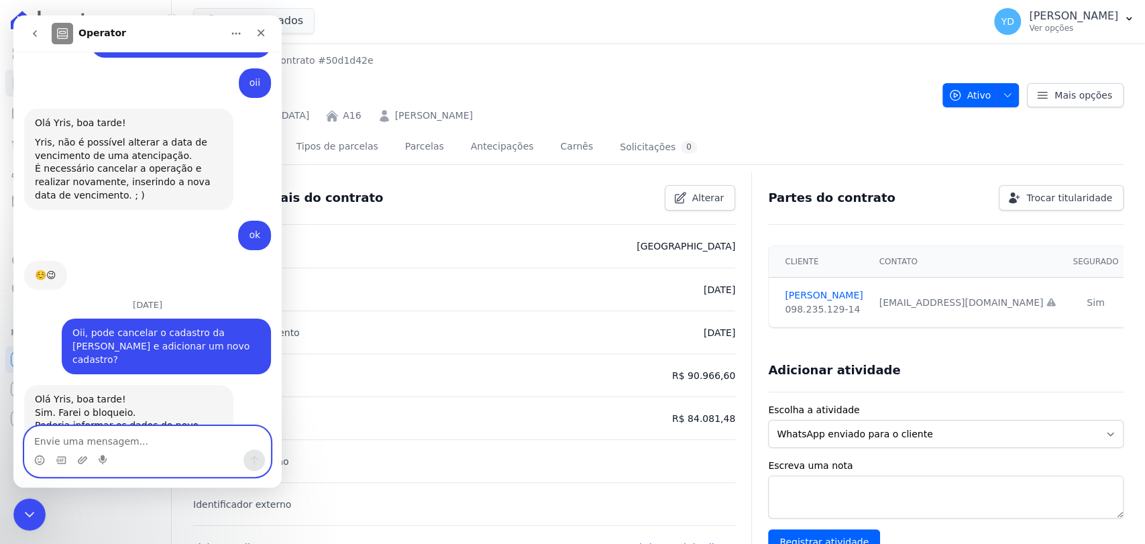
click at [145, 444] on textarea "Envie uma mensagem..." at bounding box center [148, 438] width 246 height 23
type textarea "O"
type textarea "Oiii não deu certo"
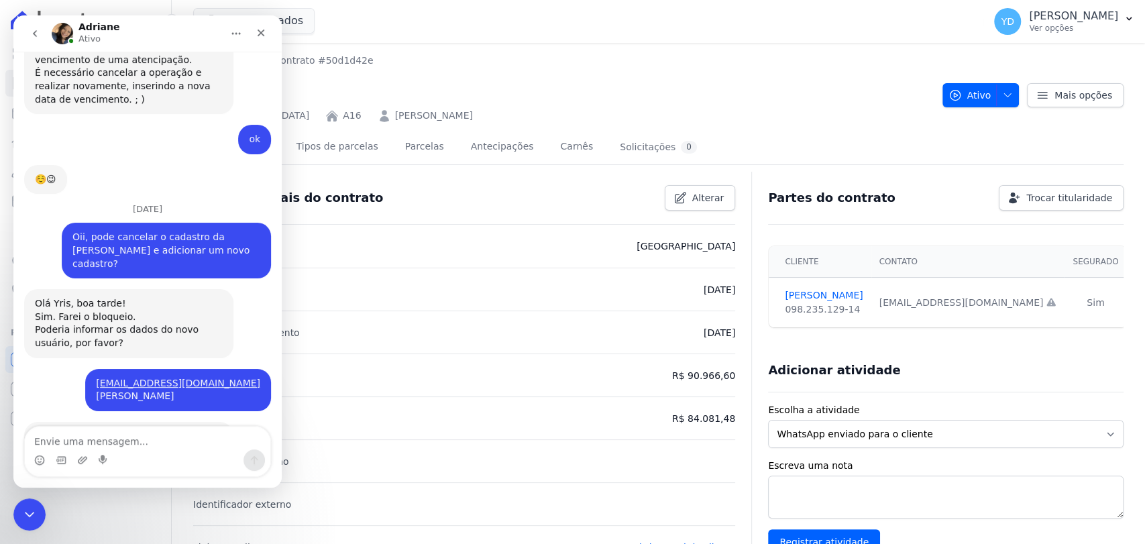
scroll to position [11915, 0]
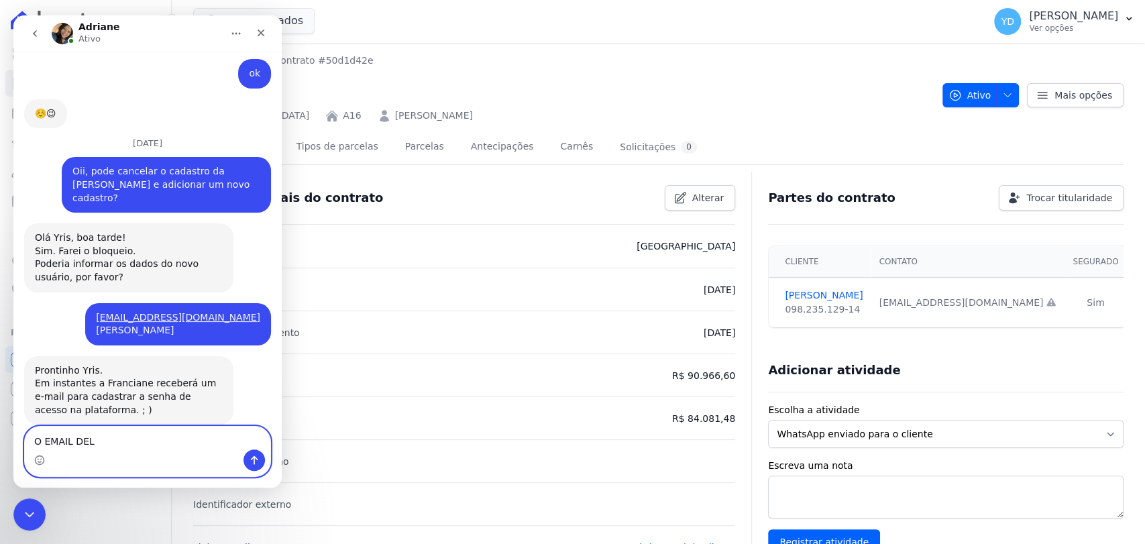
type textarea "O EMAIL DELA"
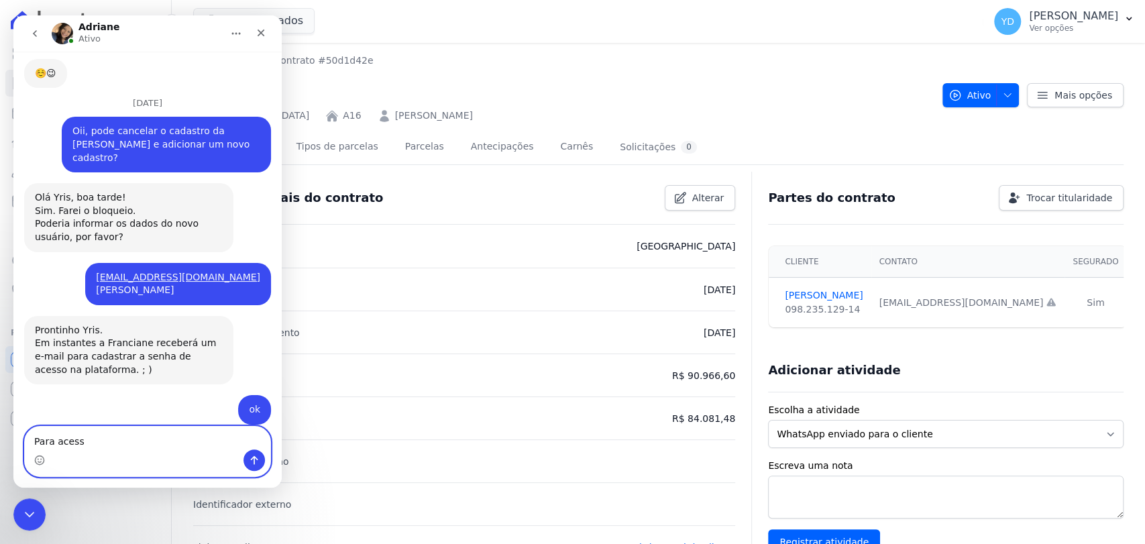
type textarea "Para acesso"
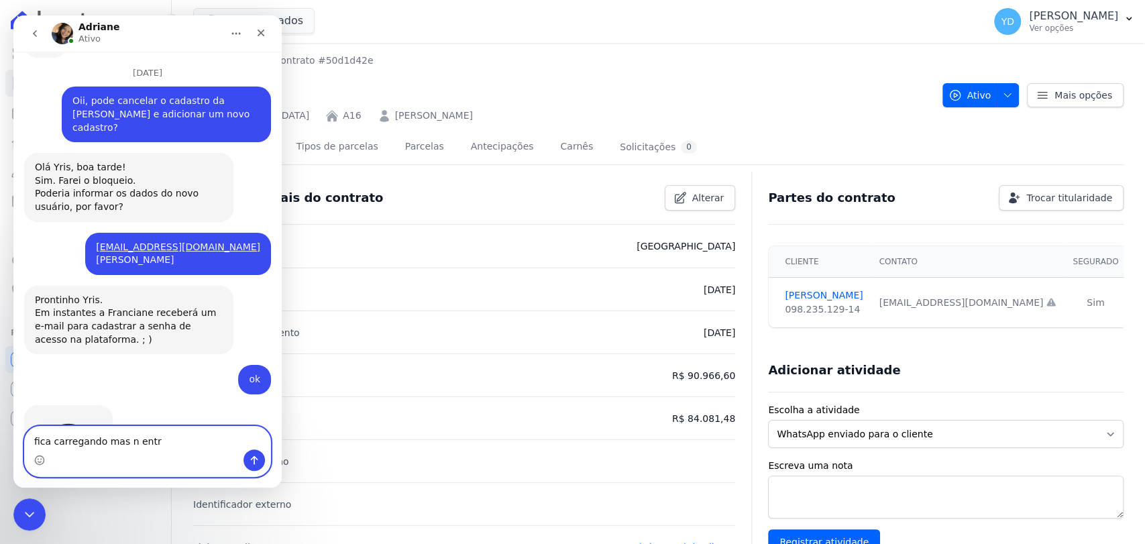
type textarea "fica carregando mas n entra"
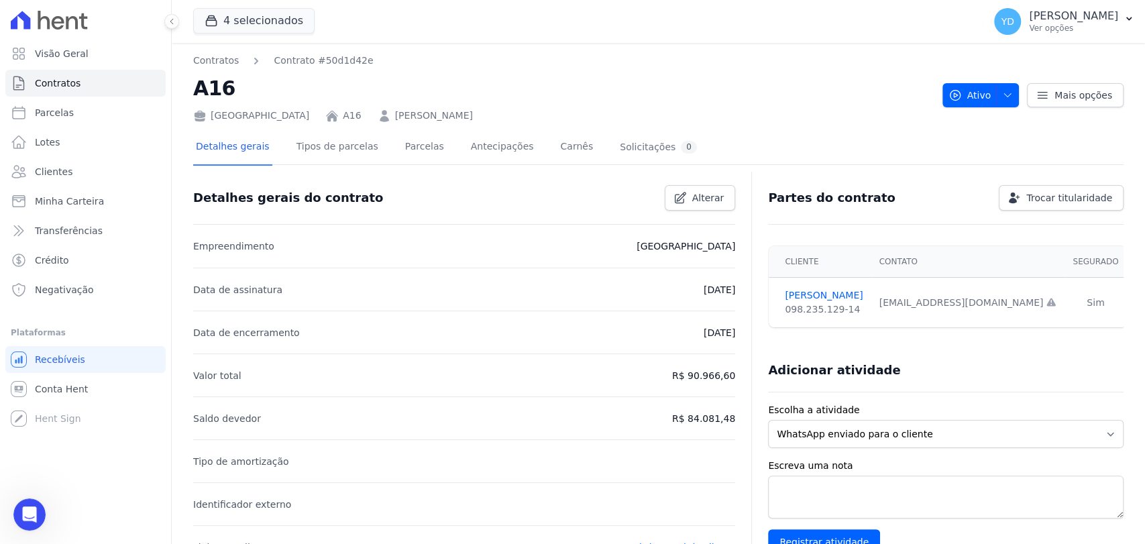
scroll to position [12015, 0]
click at [129, 79] on link "Contratos" at bounding box center [85, 83] width 160 height 27
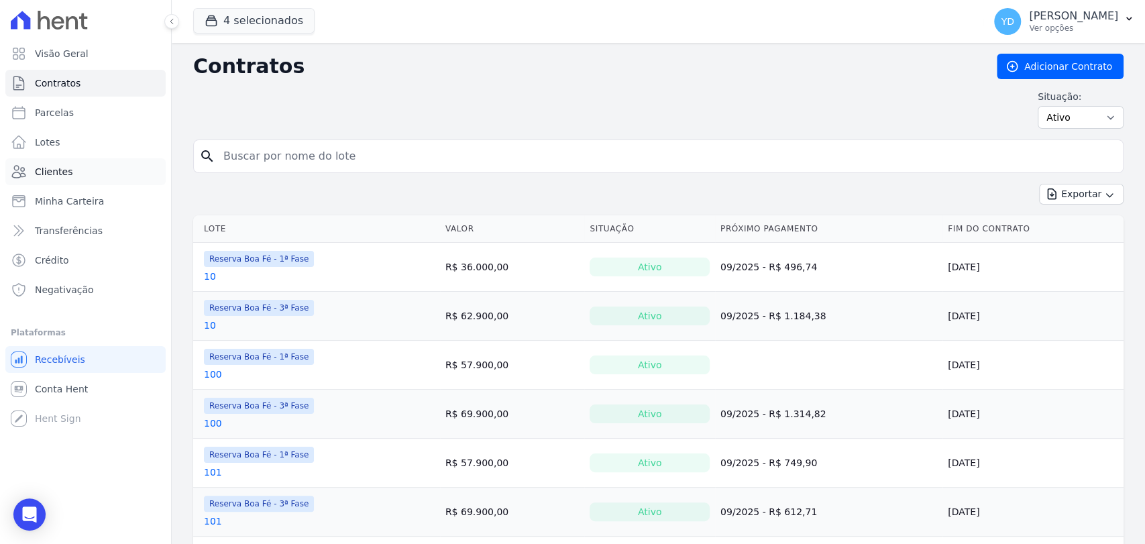
click at [120, 166] on link "Clientes" at bounding box center [85, 171] width 160 height 27
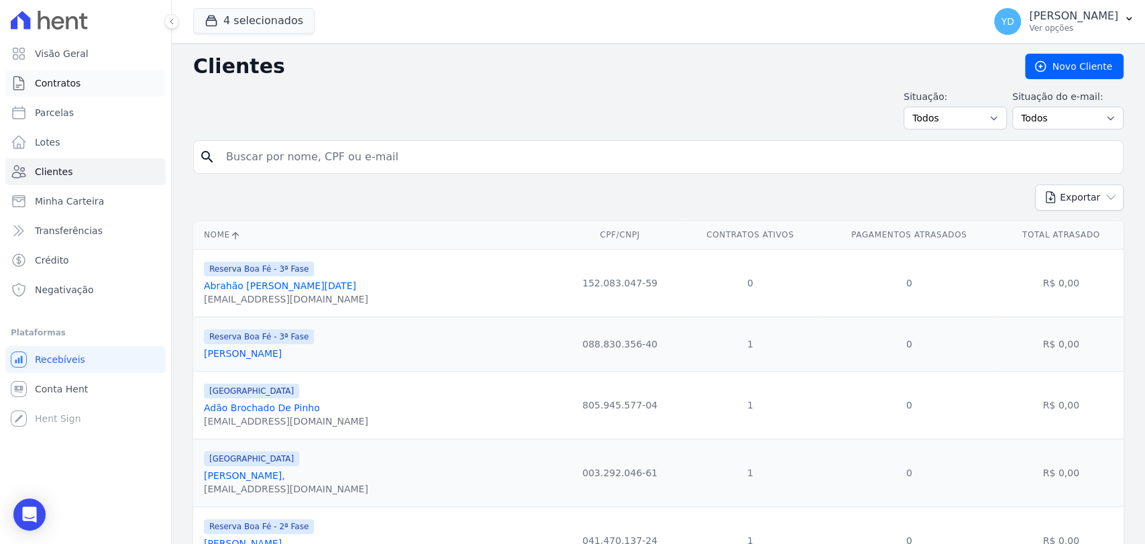
drag, startPoint x: 82, startPoint y: 76, endPoint x: 87, endPoint y: 82, distance: 7.1
click at [297, 160] on input "search" at bounding box center [668, 157] width 900 height 27
paste input "André Luís Cantú"
type input "André Luís Cantú"
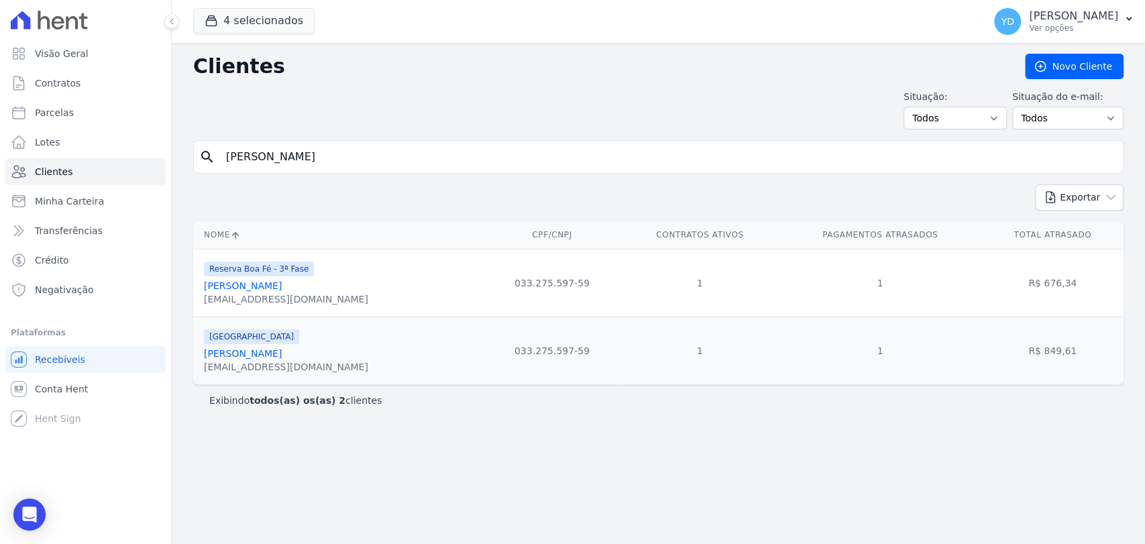
click at [305, 162] on input "André Luís Cantú" at bounding box center [668, 157] width 900 height 27
click at [305, 161] on input "André Luís Cantú" at bounding box center [668, 157] width 900 height 27
paste input "ei Conrado Da Silva Antônio"
type input "Andrei Conrado Da Silva Antônio"
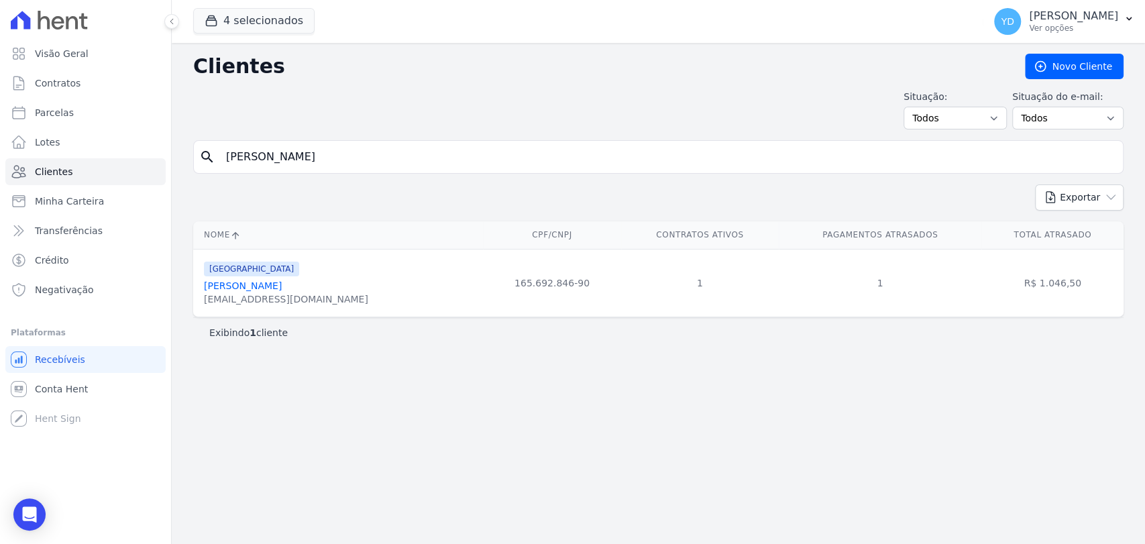
click at [429, 136] on div "Clientes Novo Cliente Situação: Todos Adimplentes Inadimplentes Situação do e-m…" at bounding box center [659, 293] width 974 height 501
click at [445, 169] on input "Andrei Conrado Da Silva Antônio" at bounding box center [668, 157] width 900 height 27
paste input "José Mauricio Soares Da Silva"
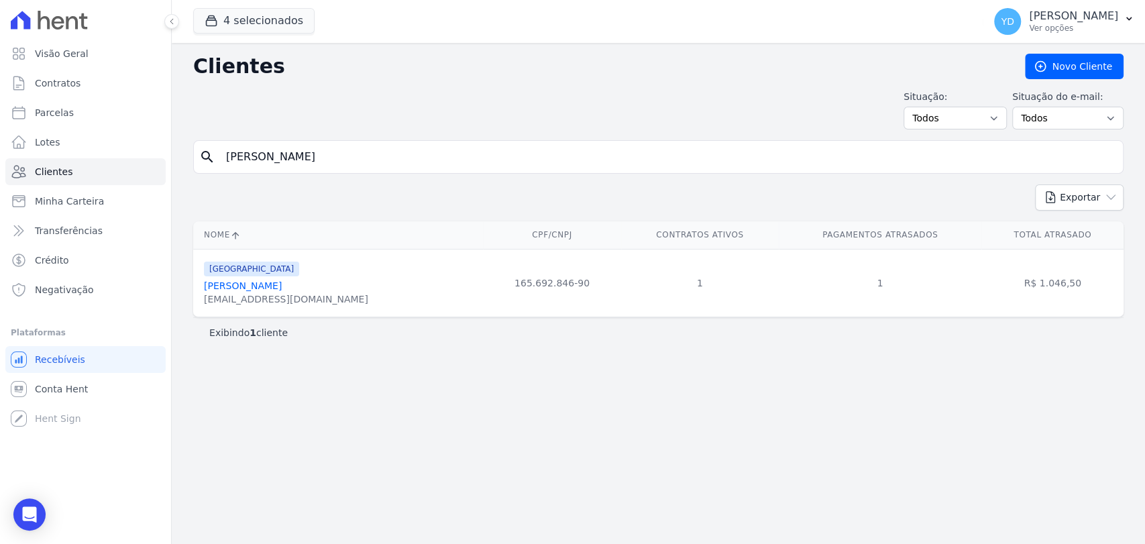
type input "José Mauricio Soares Da Silva"
click at [313, 161] on input "José Mauricio Soares Da Silva" at bounding box center [668, 157] width 900 height 27
paste input "Vitoria Stephanie Da Silva Ferreira"
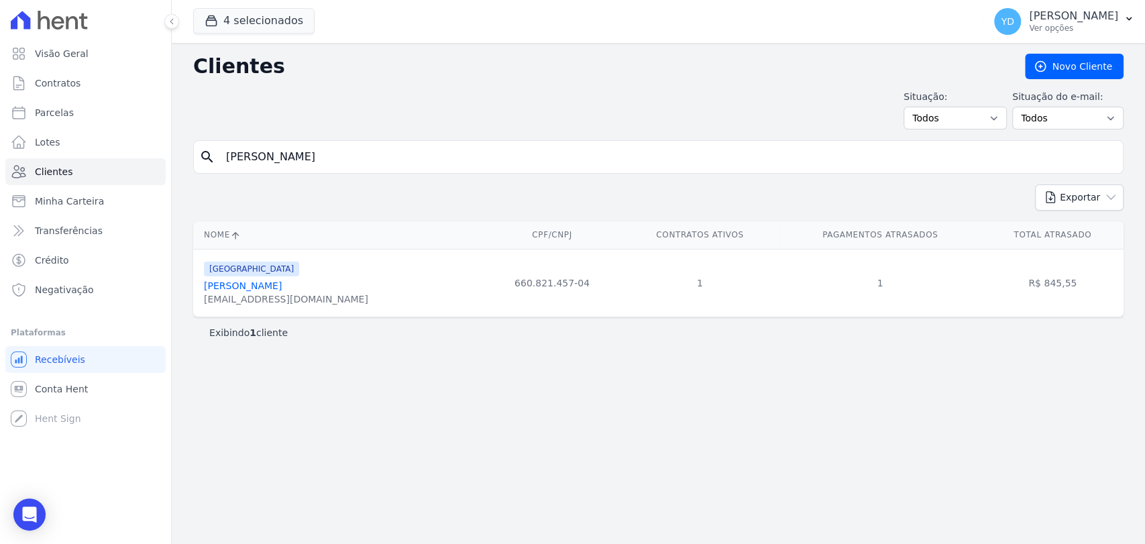
type input "Vitoria Stephanie Da Silva Ferreira"
click at [254, 151] on input "Vitoria Stephanie Da Silva Ferreira" at bounding box center [668, 157] width 900 height 27
paste input "Guilherme Nunes Da Silva"
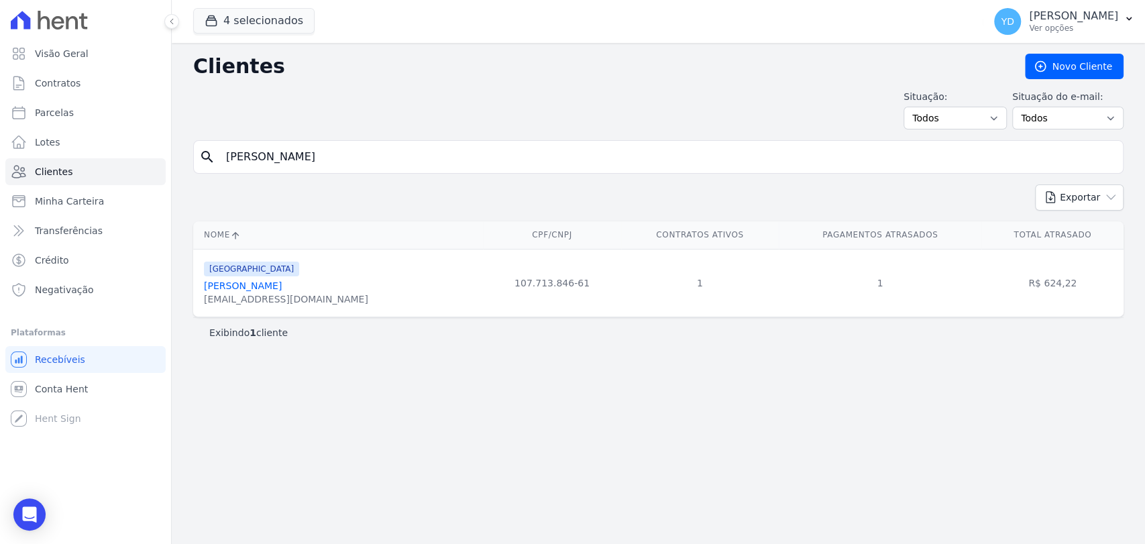
type input "Guilherme Nunes Da Silva"
click at [338, 146] on input "Guilherme Nunes Da Silva" at bounding box center [668, 157] width 900 height 27
paste input "Rosimeire Aparecida De Oliveira Dias"
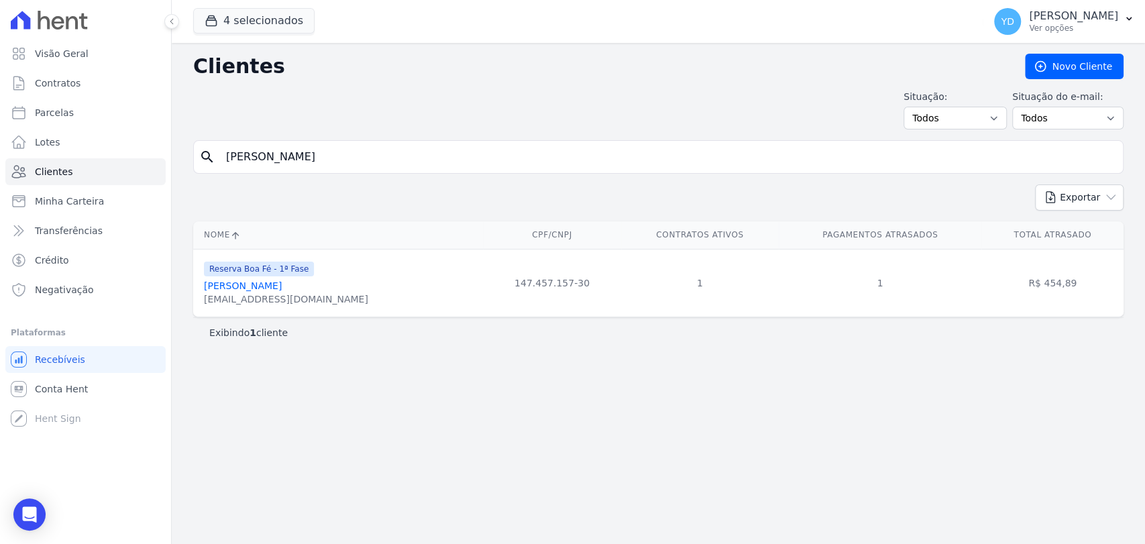
type input "Rosimeire Aparecida De Oliveira Dias"
click at [333, 157] on input "Rosimeire Aparecida De Oliveira Dias" at bounding box center [668, 157] width 900 height 27
paste input "Sergio Rubens Reis De Assis"
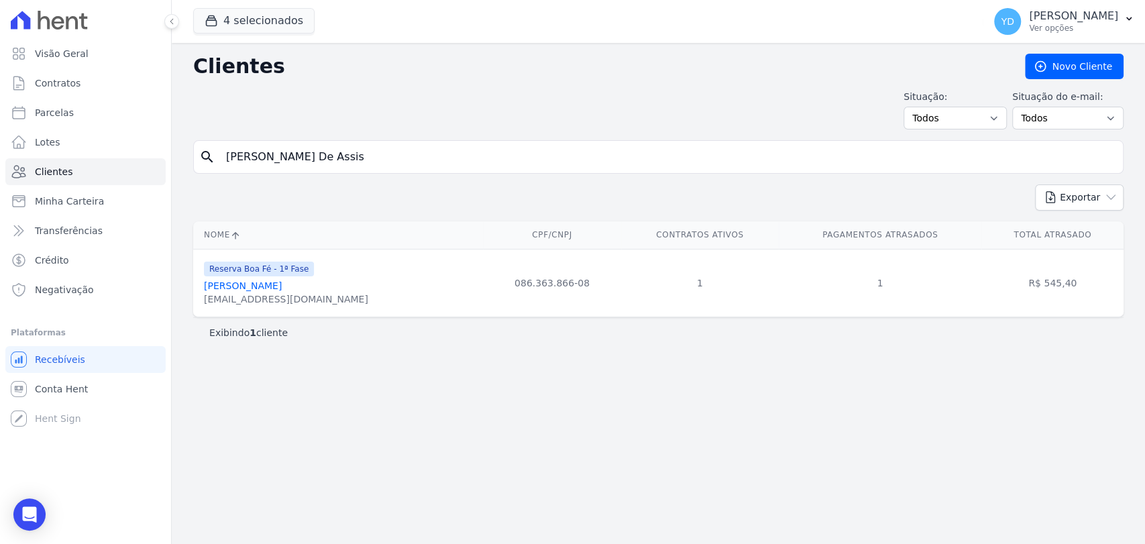
type input "Sergio Rubens Reis De Assis"
click at [350, 146] on input "Sergio Rubens Reis De Assis" at bounding box center [668, 157] width 900 height 27
paste input "Vanja Carla Da Silva"
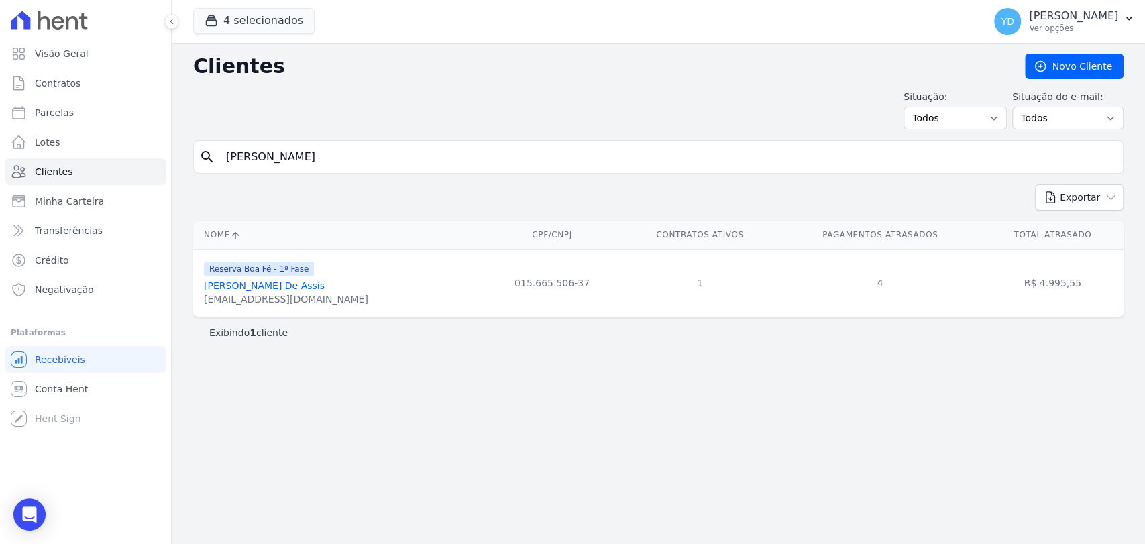
type input "Vanja Carla Da Silva"
click at [374, 148] on input "Vanja Carla Da Silva" at bounding box center [668, 157] width 900 height 27
paste input "Yan Assis Gomes"
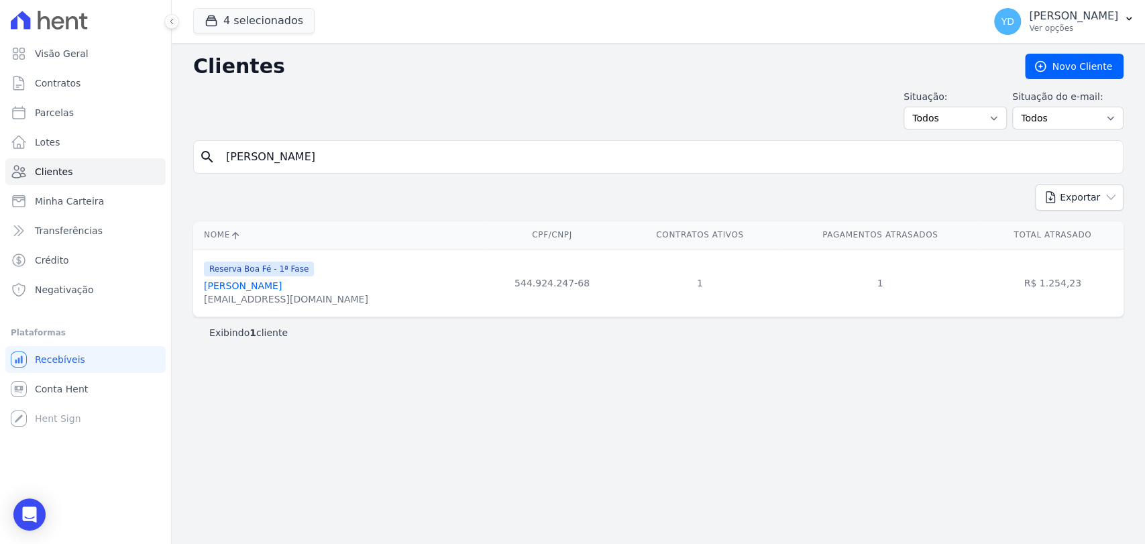
type input "Yan Assis Gomes"
click at [306, 154] on input "Yan Assis Gomes" at bounding box center [668, 157] width 900 height 27
type input "vanja"
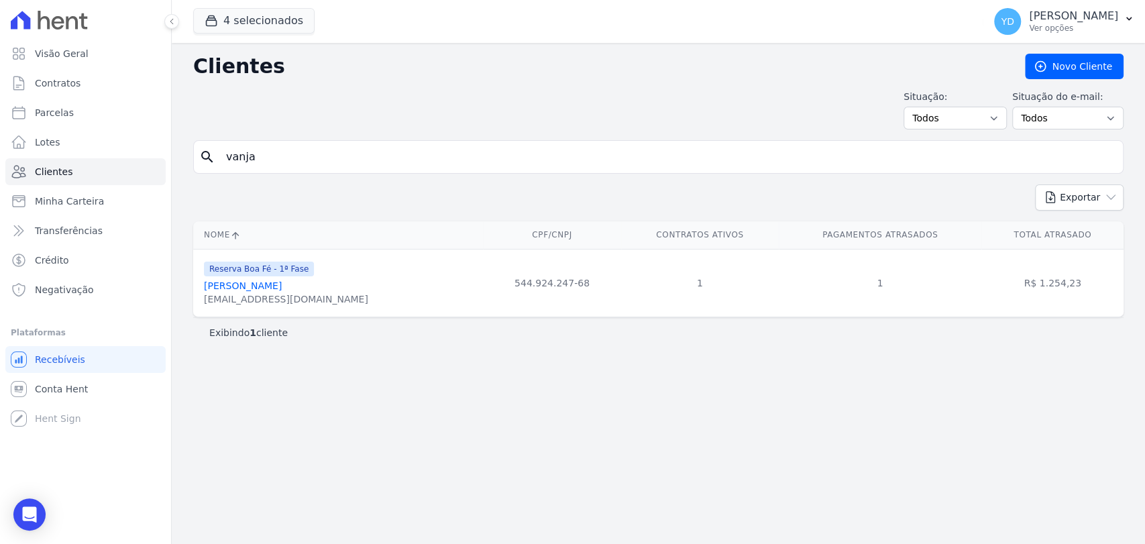
click at [351, 159] on input "vanja" at bounding box center [668, 157] width 900 height 27
paste input "Filipe De Oliveira Fernandes"
type input "Filipe De Oliveira Fernandes"
click at [383, 164] on input "Filipe De Oliveira Fernandes" at bounding box center [668, 157] width 900 height 27
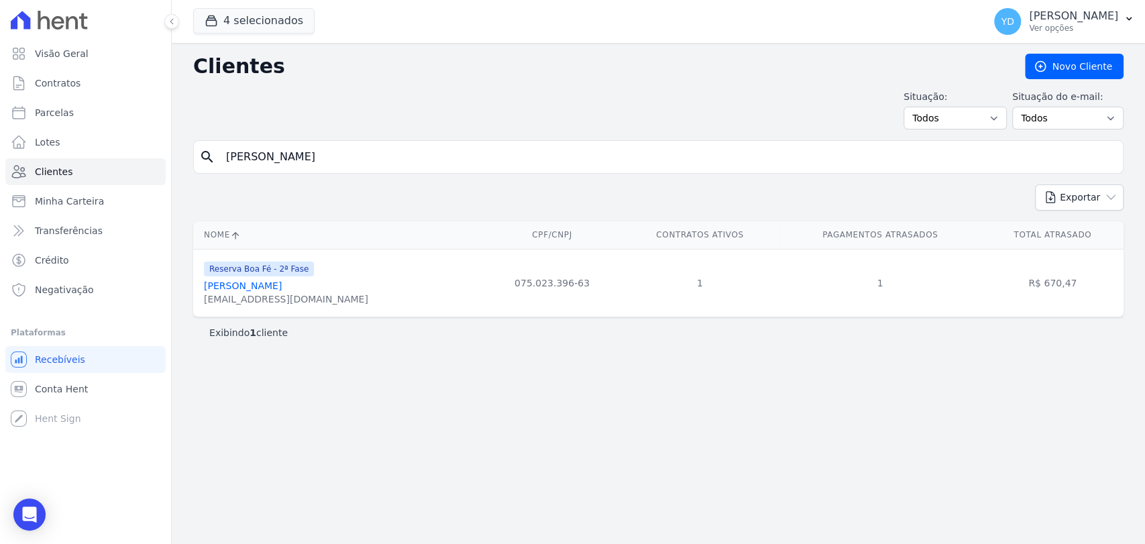
click at [383, 164] on input "Filipe De Oliveira Fernandes" at bounding box center [668, 157] width 900 height 27
paste input "Geferson Gomes De Araujo"
type input "Geferson Gomes De Araujo"
click at [320, 170] on div "search Geferson Gomes De Araujo" at bounding box center [658, 157] width 931 height 34
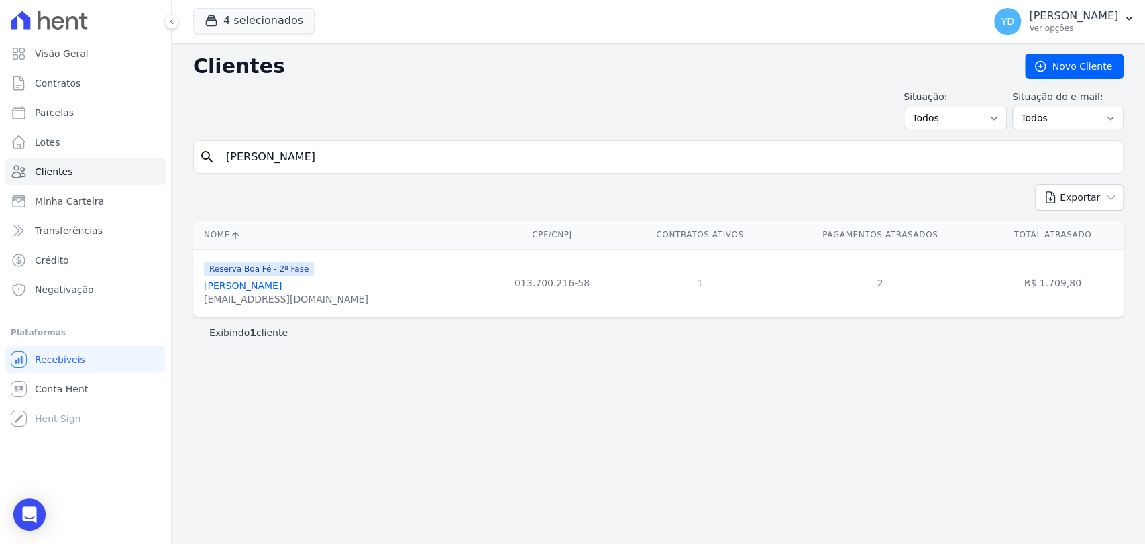
click at [320, 170] on div "search Geferson Gomes De Araujo" at bounding box center [658, 157] width 931 height 34
click at [316, 163] on input "Geferson Gomes De Araujo" at bounding box center [668, 157] width 900 height 27
paste input "Jose Fernando Felix Junior"
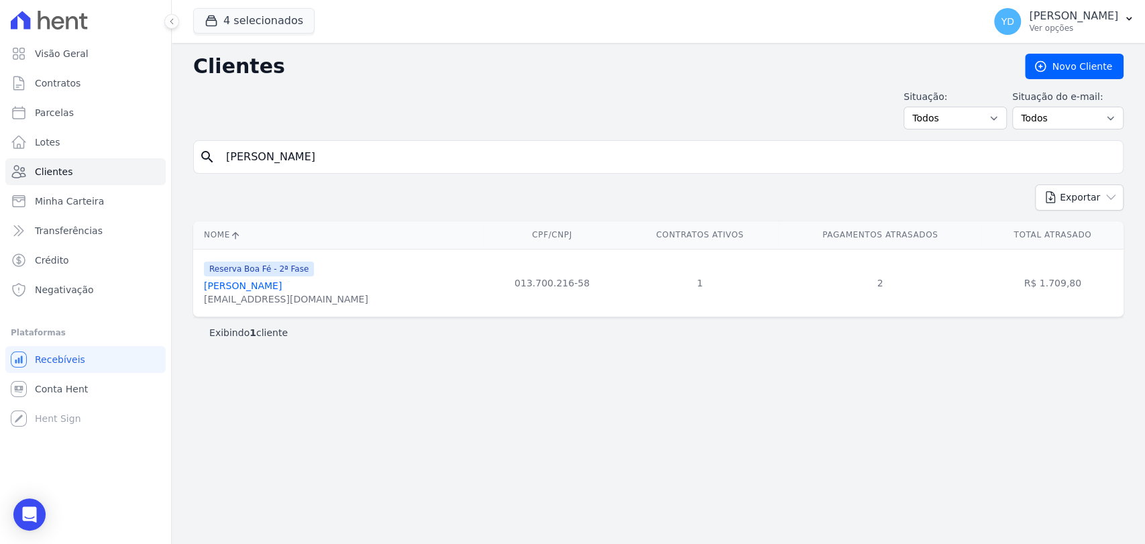
type input "Jose Fernando Felix Junior"
click at [319, 142] on div "search Jose Fernando Felix Junior" at bounding box center [658, 157] width 931 height 34
click at [327, 171] on div "search Jose Fernando Felix Junior" at bounding box center [658, 157] width 931 height 34
click at [327, 158] on input "Jose Fernando Felix Junior" at bounding box center [668, 157] width 900 height 27
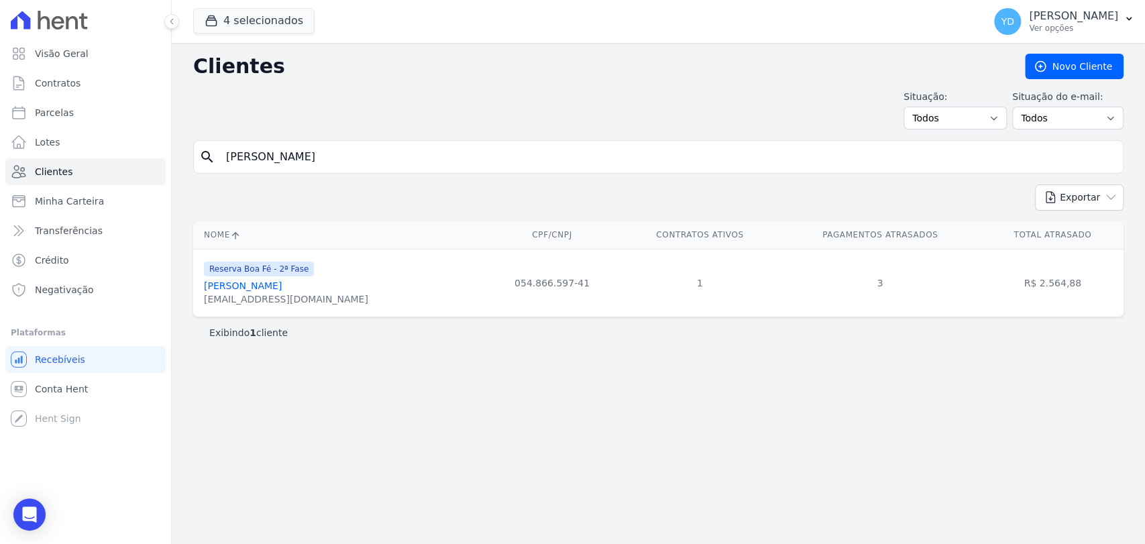
click at [327, 158] on input "Jose Fernando Felix Junior" at bounding box center [668, 157] width 900 height 27
paste input "Luciane Aparecida Felix"
type input "Luciane Aparecida Felix"
click at [342, 168] on input "Luciane Aparecida Felix" at bounding box center [668, 157] width 900 height 27
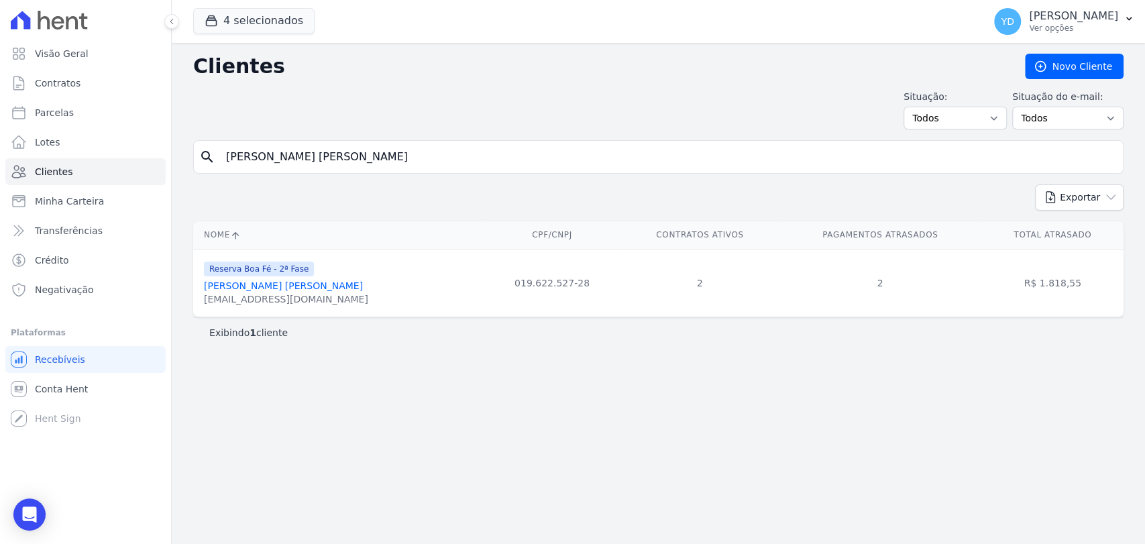
click at [342, 168] on input "Luciane Aparecida Felix" at bounding box center [668, 157] width 900 height 27
paste input "Patrícia Ingrid Da Silva Parma -"
type input "Patrícia Ingrid Da Silva Parma"
click at [280, 145] on input "Patrícia Ingrid Da Silva Parma" at bounding box center [668, 157] width 900 height 27
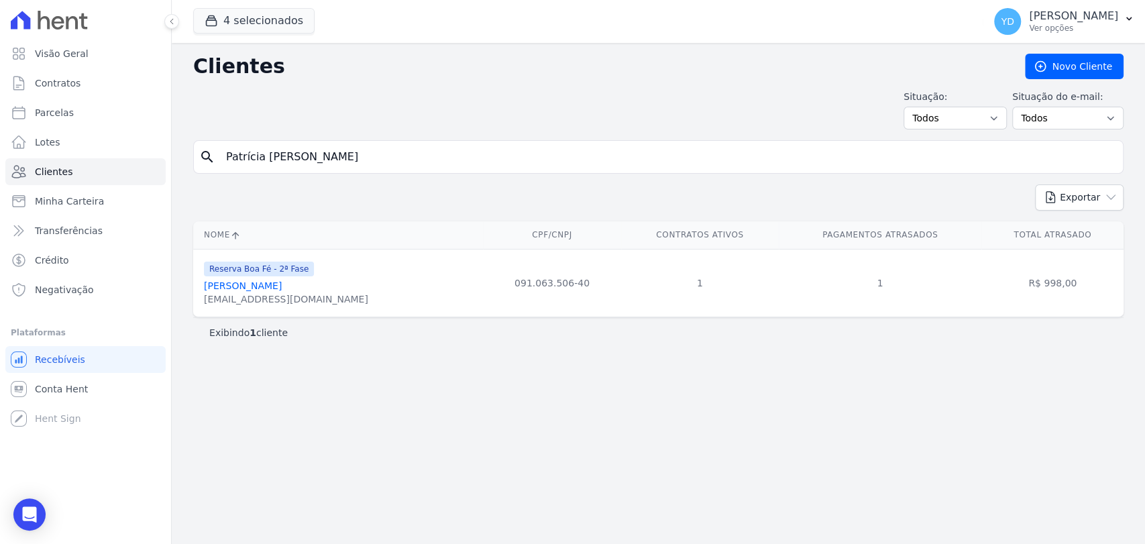
click at [280, 145] on input "Patrícia Ingrid Da Silva Parma" at bounding box center [668, 157] width 900 height 27
paste input "edro Thiago Mont Mor Lopes"
type input "Pedro Thiago Mont Mor Lopes"
click at [321, 158] on input "Pedro Thiago Mont Mor Lopes" at bounding box center [668, 157] width 900 height 27
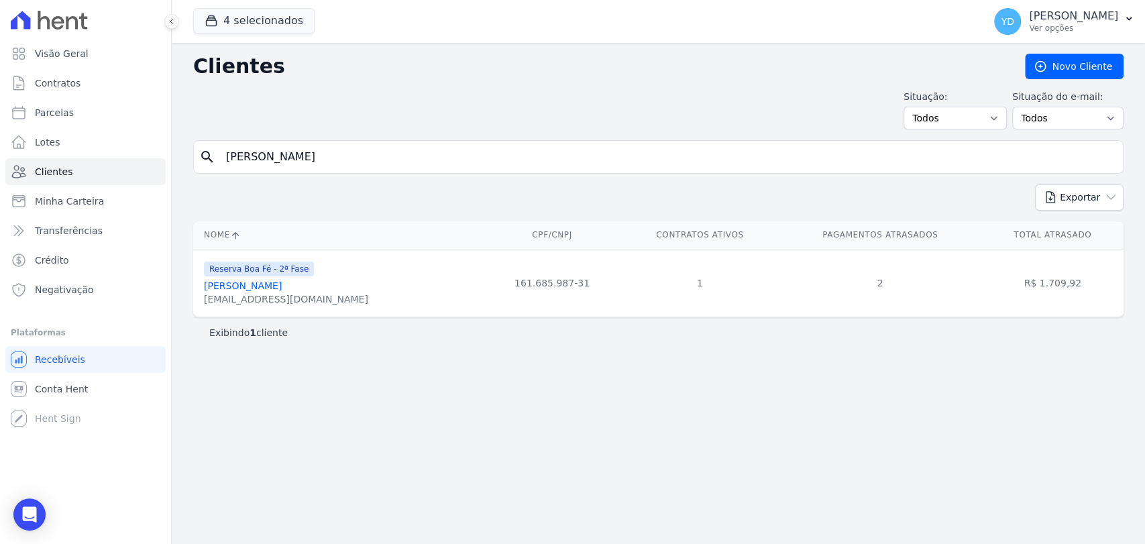
click at [321, 158] on input "Pedro Thiago Mont Mor Lopes" at bounding box center [668, 157] width 900 height 27
paste input "Thiago Meggiolaro Gomury"
type input "Thiago Meggiolaro Gomury"
drag, startPoint x: 316, startPoint y: 176, endPoint x: 309, endPoint y: 171, distance: 8.6
click at [311, 173] on form "search Thiago Meggiolaro Gomury" at bounding box center [658, 162] width 931 height 44
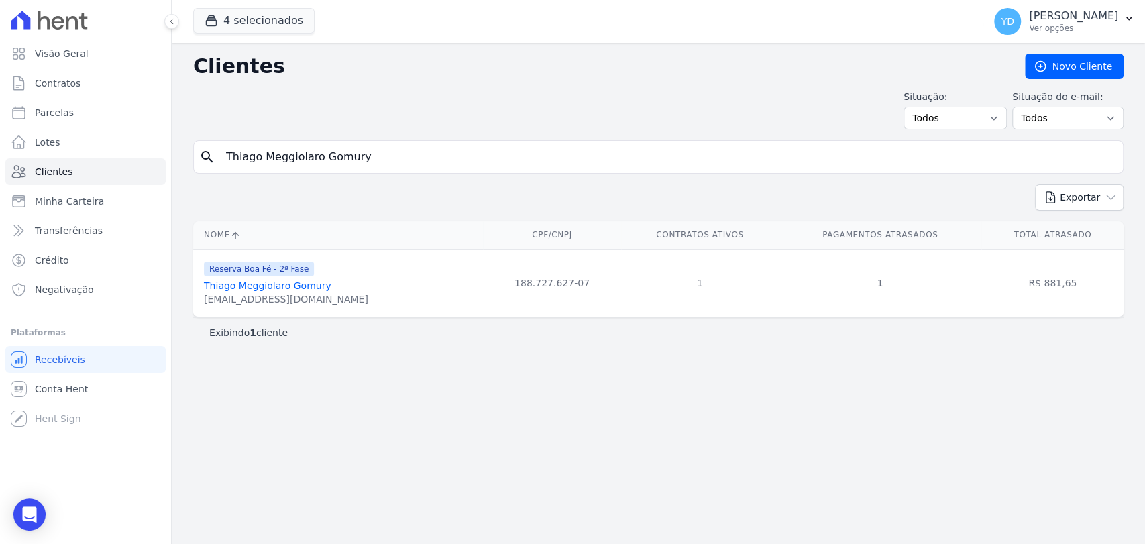
click at [309, 171] on div "search Thiago Meggiolaro Gomury" at bounding box center [658, 157] width 931 height 34
click at [309, 166] on input "Thiago Meggiolaro Gomury" at bounding box center [668, 157] width 900 height 27
paste input "Alexandre Raggi De Sousa"
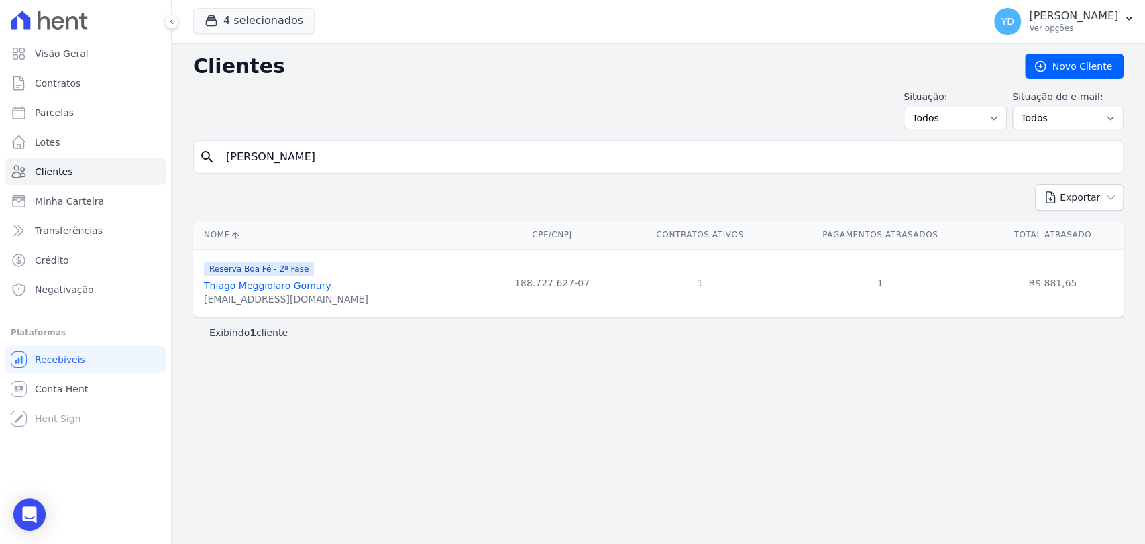
type input "Alexandre Raggi De Sousa"
click at [349, 160] on input "Alexandre Raggi De Sousa" at bounding box center [668, 157] width 900 height 27
paste input "Bruno Torres Da Cruz"
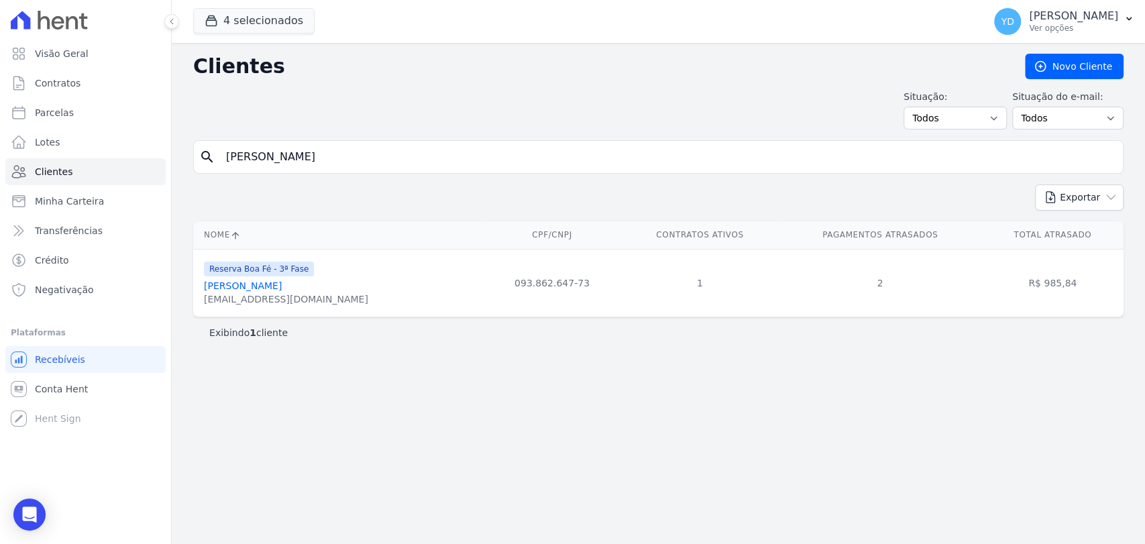
type input "Bruno Torres Da Cruz"
click at [346, 170] on div "search Bruno Torres Da Cruz" at bounding box center [658, 157] width 931 height 34
click at [344, 159] on input "Bruno Torres Da Cruz" at bounding box center [668, 157] width 900 height 27
click at [342, 159] on input "Bruno Torres Da Cruz" at bounding box center [668, 157] width 900 height 27
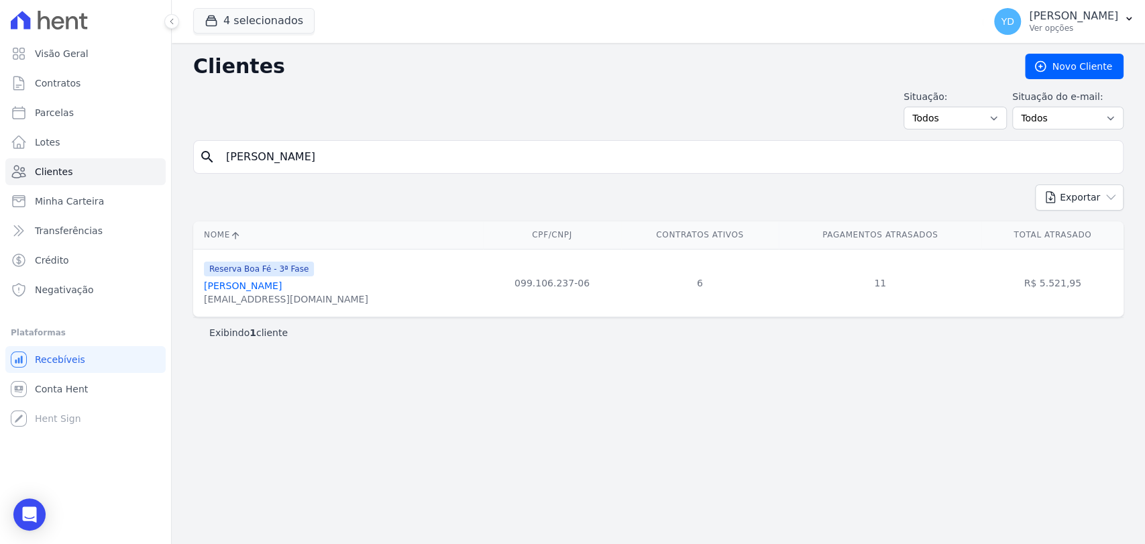
paste input "Cleber Milson Campos"
type input "Cleber Milson Campos"
click at [364, 154] on input "Cleber Milson Campos" at bounding box center [668, 157] width 900 height 27
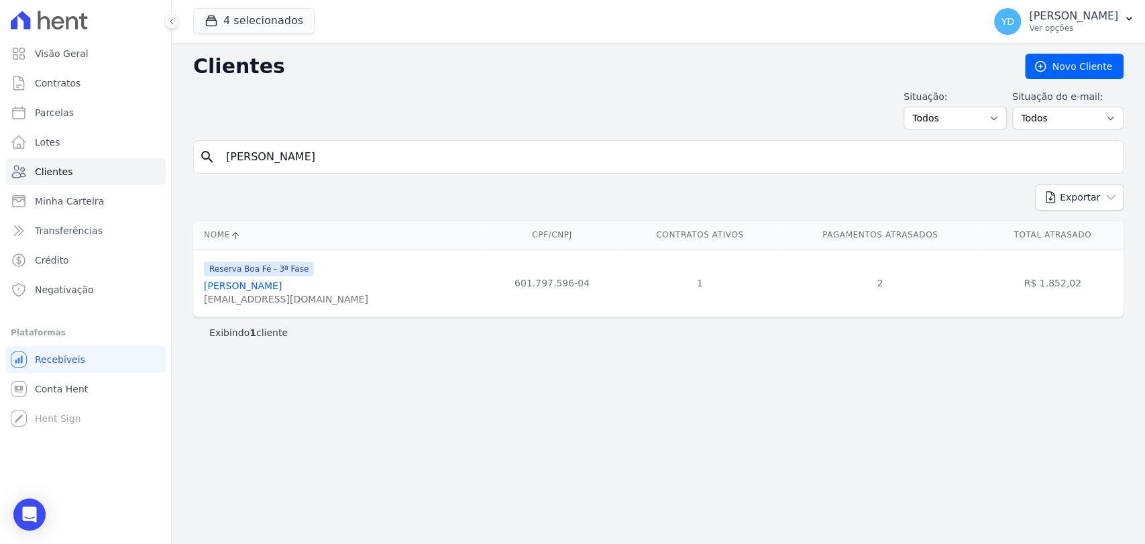
paste input "Flaviane Aparecida De Almeida Gome"
type input "Flaviane Aparecida De Almeida Gomes"
click at [381, 161] on input "Flaviane Aparecida De Almeida Gomes" at bounding box center [668, 157] width 900 height 27
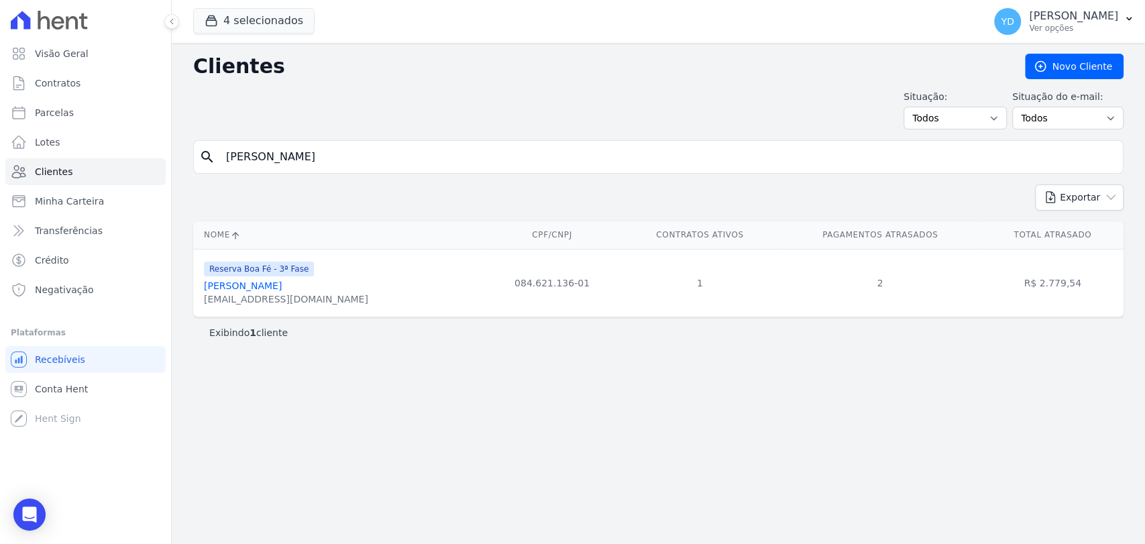
paste input "Josiane Aparecida Da Silva"
type input "Josiane Aparecida Da Silva"
click at [360, 160] on input "Josiane Aparecida Da Silva" at bounding box center [668, 157] width 900 height 27
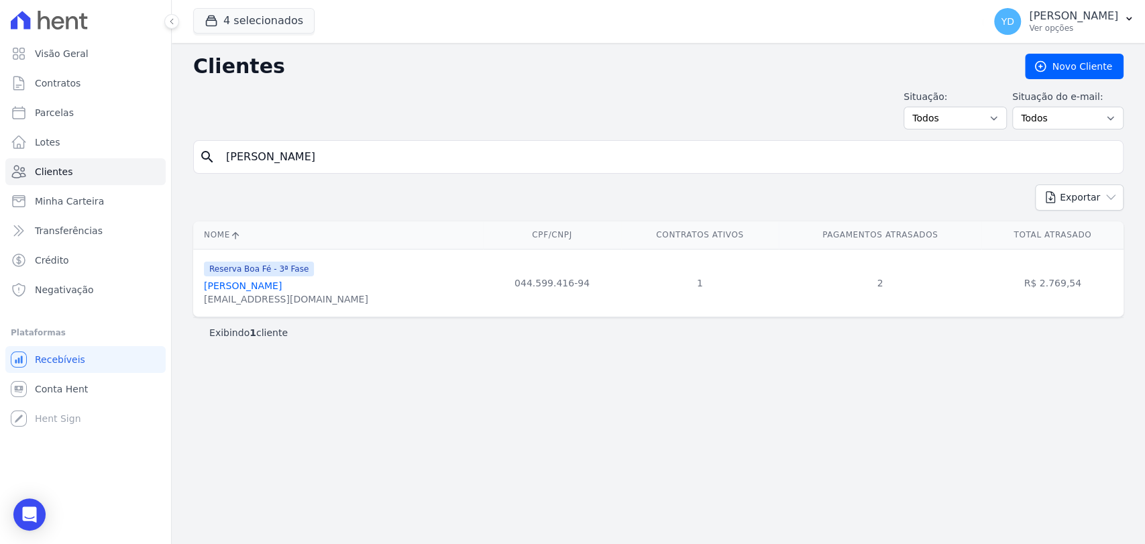
paste input "Lucianna Afonso Filgueiras Bueno"
type input "Lucianna Afonso Filgueiras Bueno"
click at [391, 163] on input "Lucianna Afonso Filgueiras Bueno" at bounding box center [668, 157] width 900 height 27
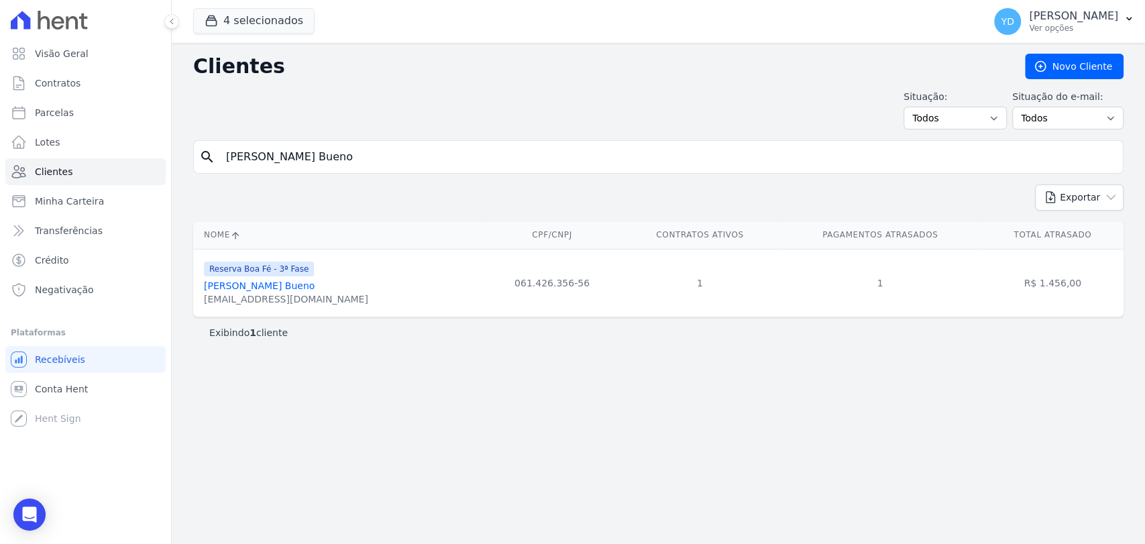
paste input "Rafael Vicente Pereira Da Silva"
type input "Rafael Vicente Pereira Da Silva"
click at [415, 148] on input "Rafael Vicente Pereira Da Silva" at bounding box center [668, 157] width 900 height 27
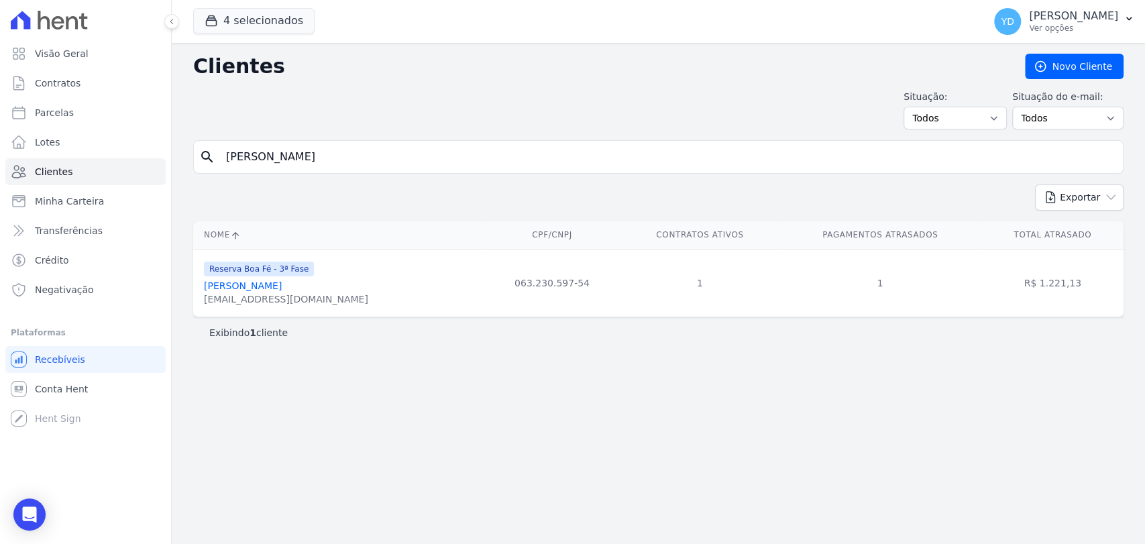
paste input "nicius Dos Reis Rodrigues"
type input "Rafael Vinicius Dos Reis Rodrigues"
click at [444, 157] on input "Rafael Vinicius Dos Reis Rodrigues" at bounding box center [668, 157] width 900 height 27
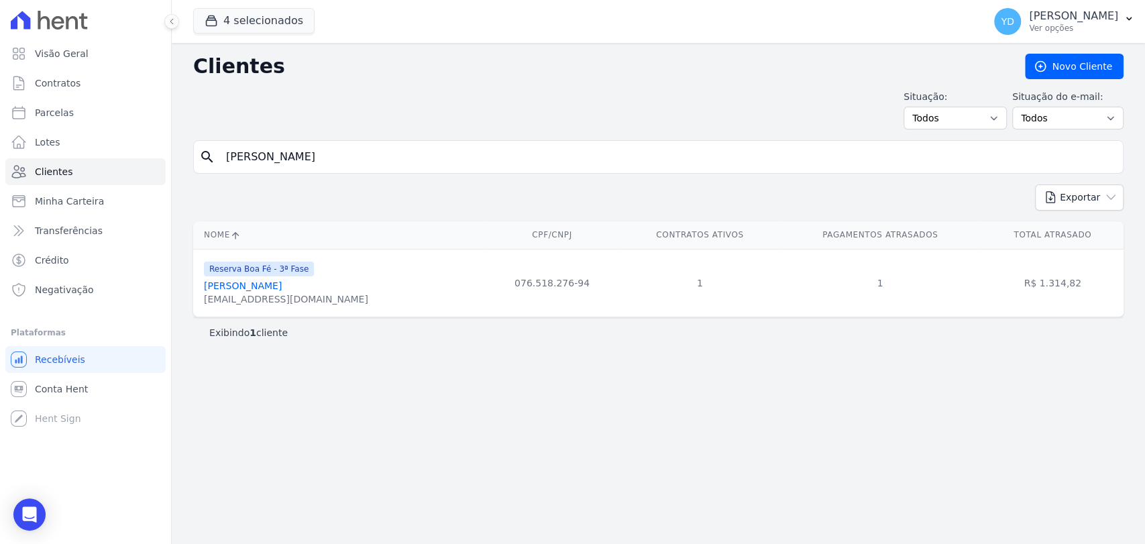
paste input "iane Pereira Guimarã"
type input "Raiane Pereira Guimarães"
click at [382, 141] on div "search Raiane Pereira Guimarães" at bounding box center [658, 157] width 931 height 34
drag, startPoint x: 382, startPoint y: 141, endPoint x: 388, endPoint y: 153, distance: 13.2
click at [382, 142] on div "search Raiane Pereira Guimarães" at bounding box center [658, 157] width 931 height 34
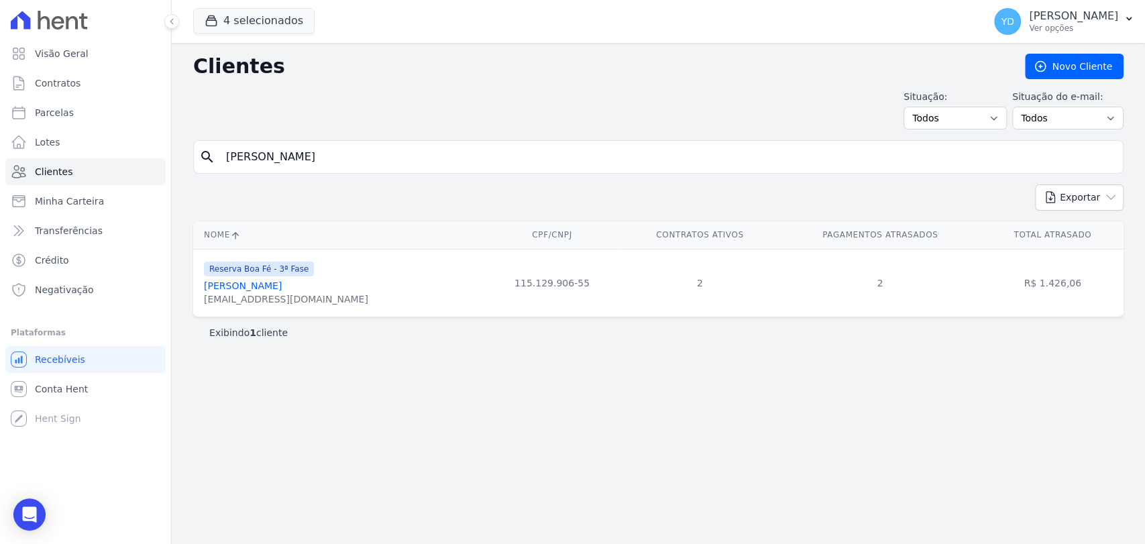
click at [388, 154] on input "Raiane Pereira Guimarães" at bounding box center [668, 157] width 900 height 27
paste input "Thiago Da Silva"
type input "Thiago Da Silva"
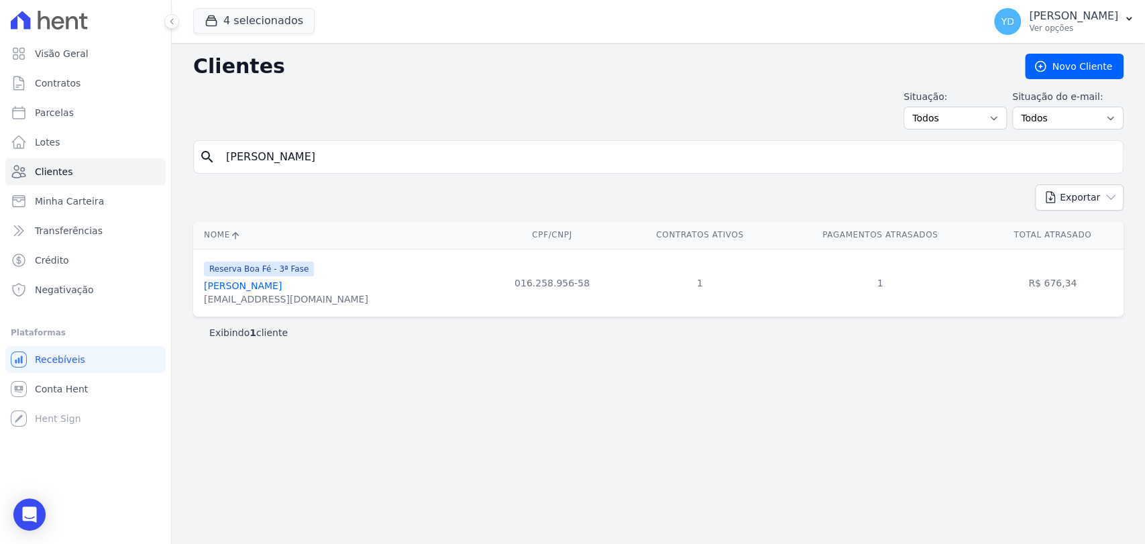
click at [364, 141] on div "search Thiago Da Silva" at bounding box center [658, 157] width 931 height 34
click at [367, 151] on input "Thiago Da Silva" at bounding box center [668, 157] width 900 height 27
paste input "iago Abreu Poncio"
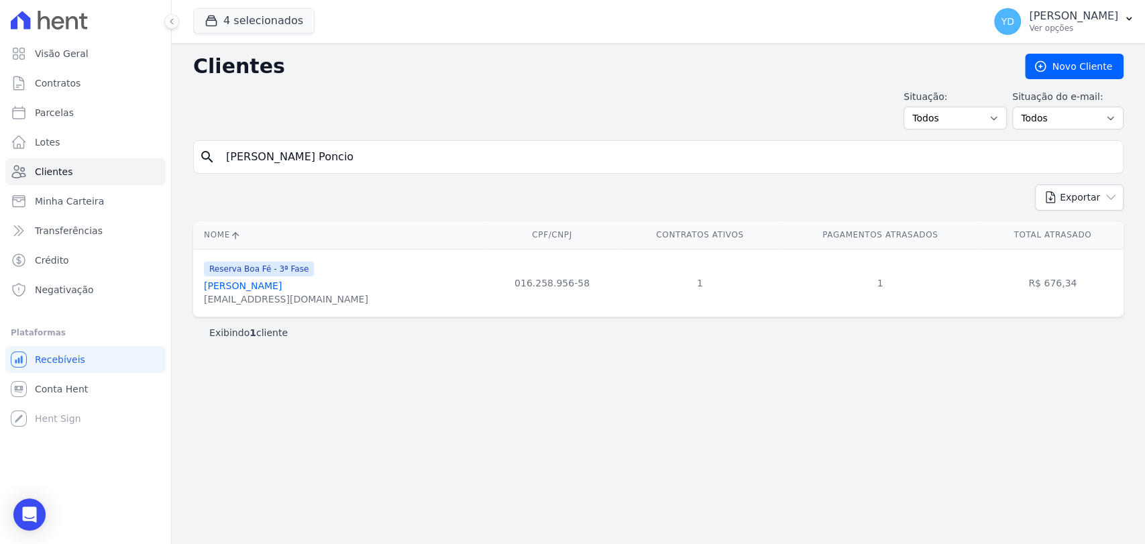
type input "Tiago Abreu Poncio"
click at [354, 152] on input "Tiago Abreu Poncio" at bounding box center [668, 157] width 900 height 27
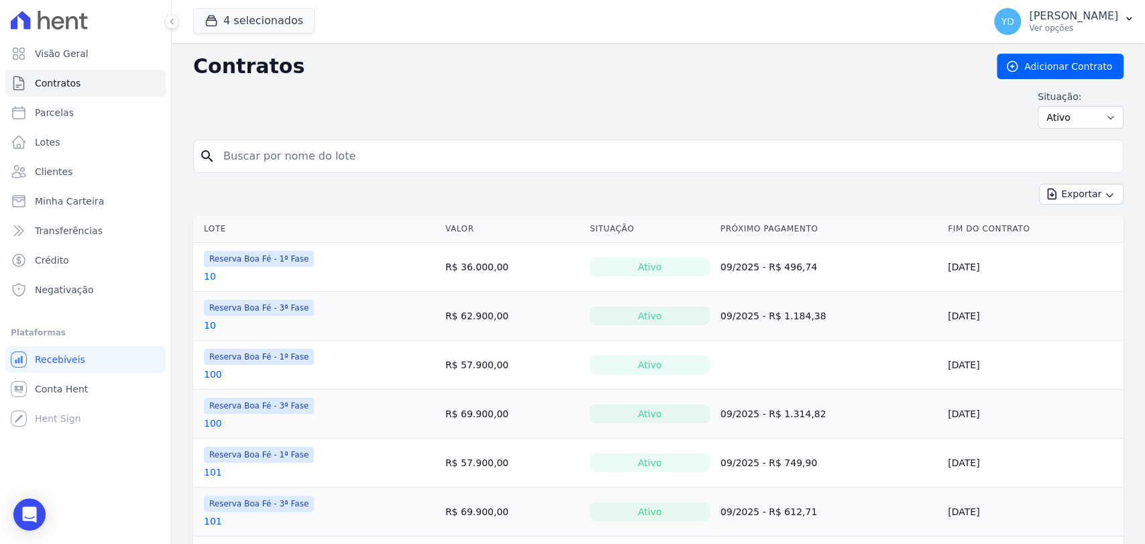
click at [356, 155] on input "search" at bounding box center [666, 156] width 903 height 27
type input "d7"
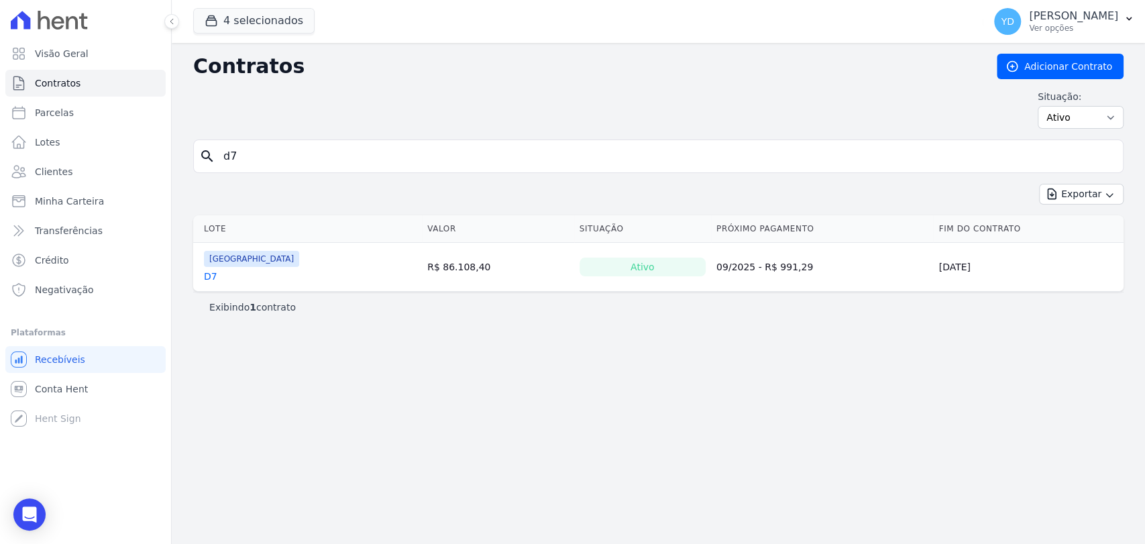
click at [203, 278] on td "[GEOGRAPHIC_DATA] D7" at bounding box center [307, 267] width 229 height 48
click at [208, 278] on link "D7" at bounding box center [210, 276] width 13 height 13
